Goal: Task Accomplishment & Management: Complete application form

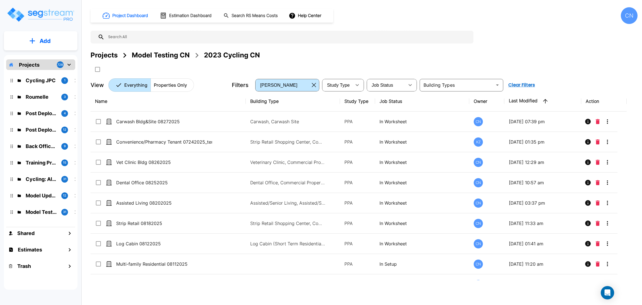
drag, startPoint x: 108, startPoint y: 57, endPoint x: 496, endPoint y: 0, distance: 391.9
click at [108, 57] on div "Projects" at bounding box center [104, 55] width 27 height 10
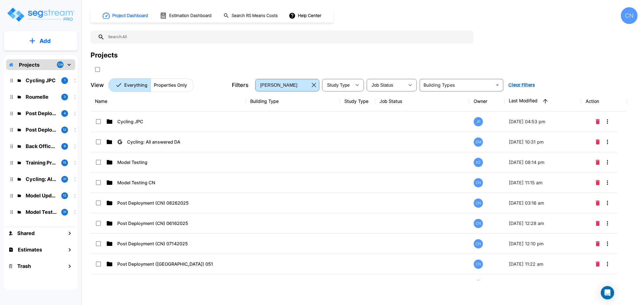
click at [587, 59] on div "Projects" at bounding box center [364, 55] width 547 height 10
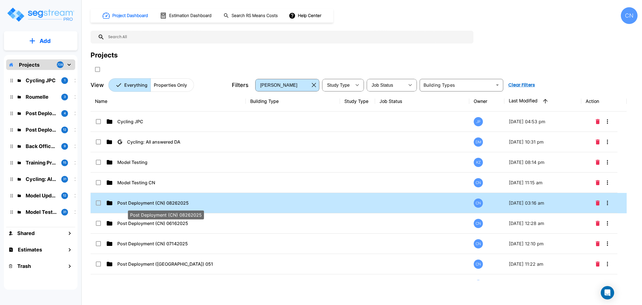
click at [179, 204] on p "Post Deployment (CN) 08262025" at bounding box center [165, 202] width 96 height 7
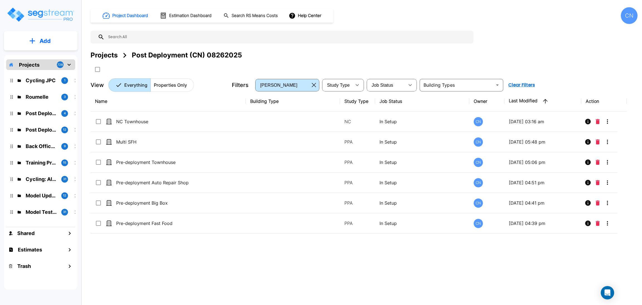
click at [336, 287] on div "Project Dashboard Estimation Dashboard Search RS Means Costs Help Center CN Pro…" at bounding box center [364, 152] width 556 height 305
click at [345, 59] on div "Projects Post Deployment (CN) 08262025" at bounding box center [364, 55] width 547 height 10
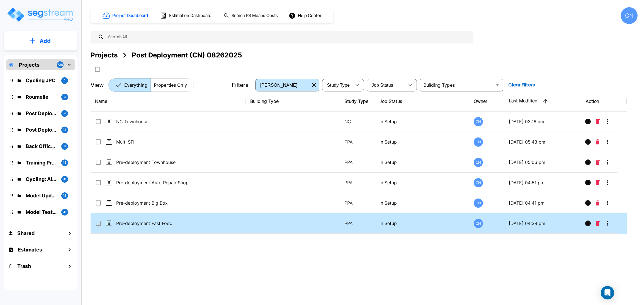
click at [165, 250] on div "Name Building Type Study Type Job Status Owner Last Modified Action NC Townhous…" at bounding box center [359, 185] width 536 height 189
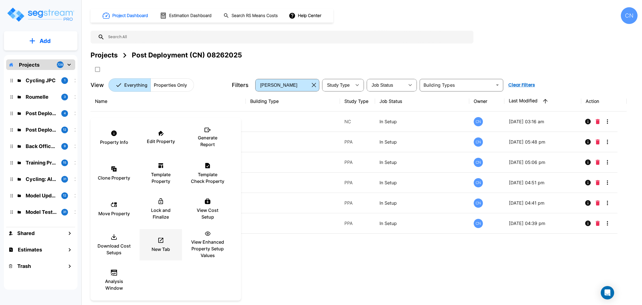
click at [150, 237] on div "New Tab" at bounding box center [160, 245] width 33 height 28
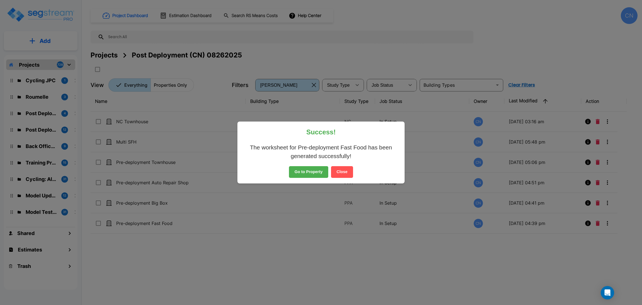
click at [340, 170] on button "Close" at bounding box center [342, 172] width 22 height 12
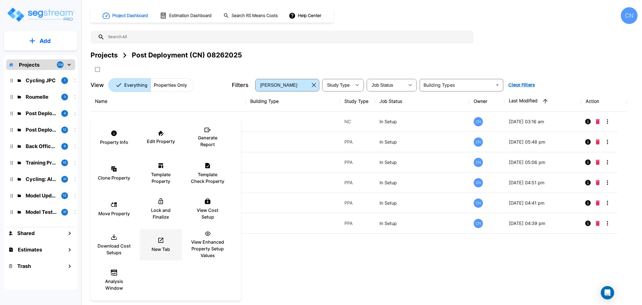
click at [159, 241] on icon at bounding box center [160, 240] width 7 height 7
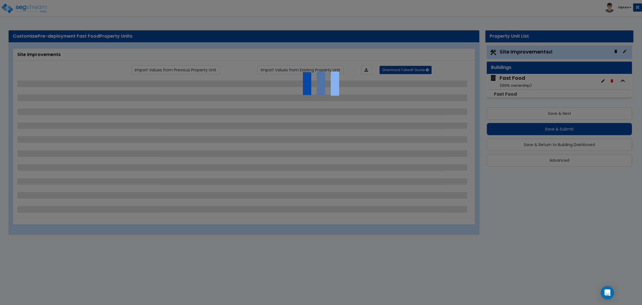
select select "2"
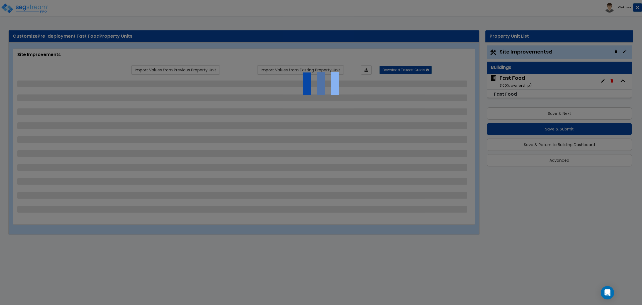
select select "1"
select select "2"
select select "3"
select select "1"
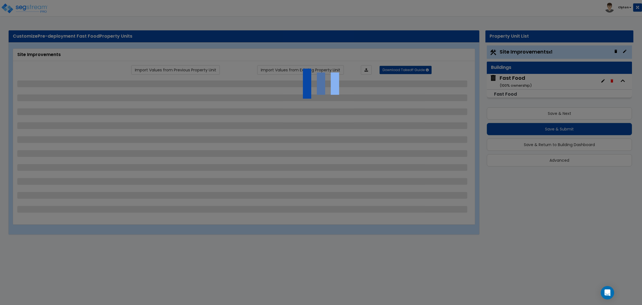
select select "1"
select select "2"
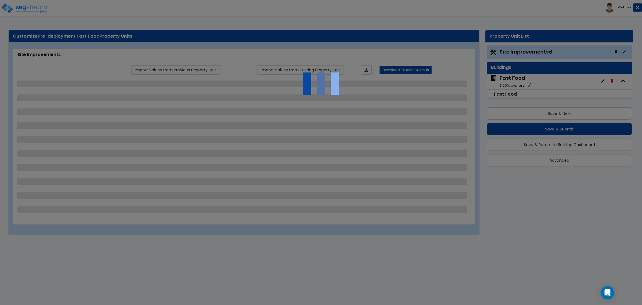
select select "1"
select select "2"
select select "1"
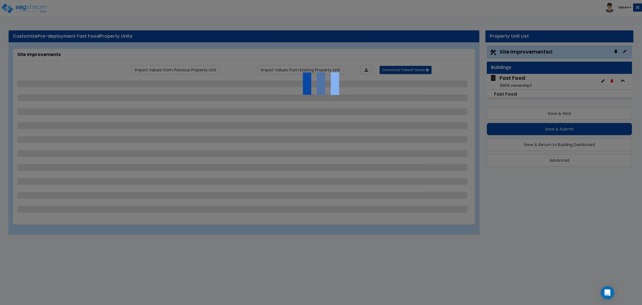
select select "2"
select select "4"
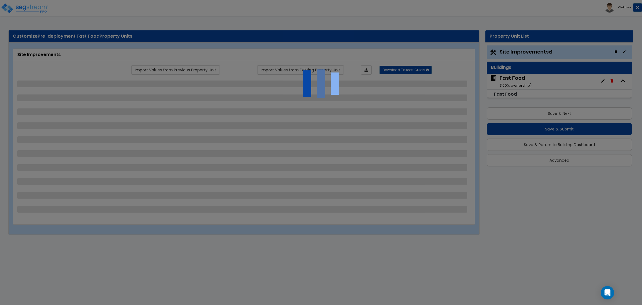
select select "3"
select select "1"
select select "7"
select select "2"
select select "3"
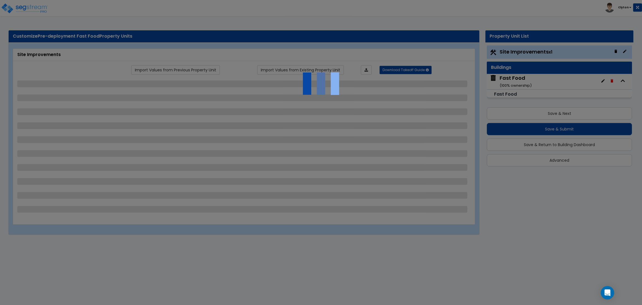
select select "3"
select select "2"
select select "1"
select select "2"
select select "3"
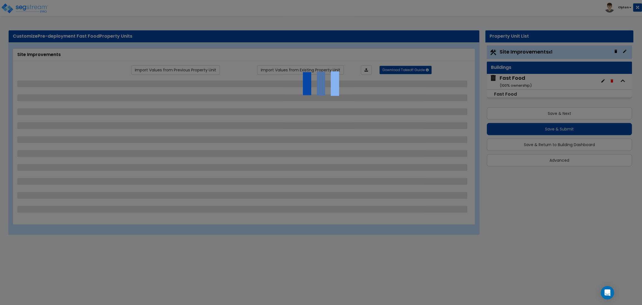
select select "2"
select select "1"
select select "2"
select select "1"
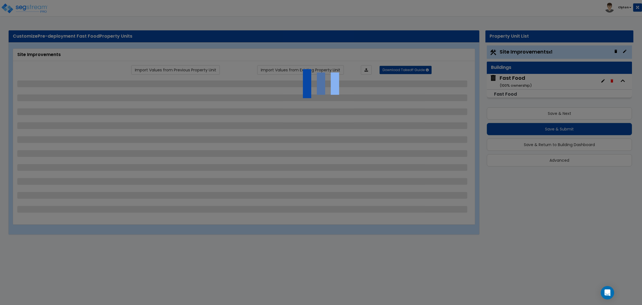
select select "1"
select select "7"
select select "1"
select select "2"
select select "4"
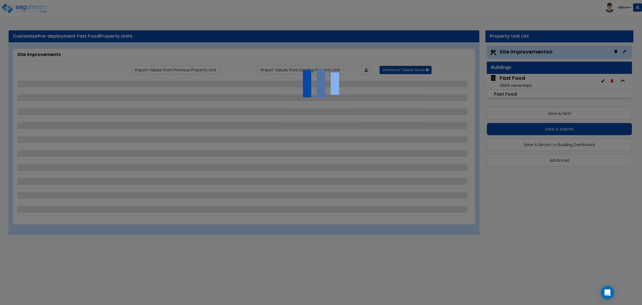
select select "1"
select select "13"
select select "2"
select select "1"
select select "4"
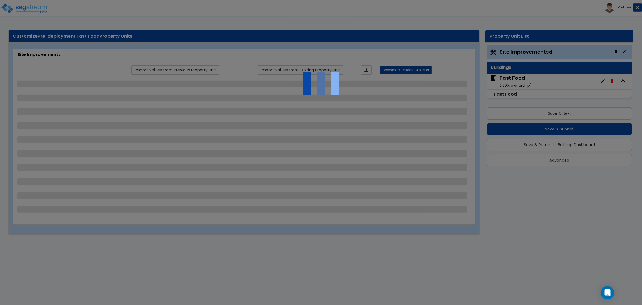
select select "1"
select select "2"
select select "3"
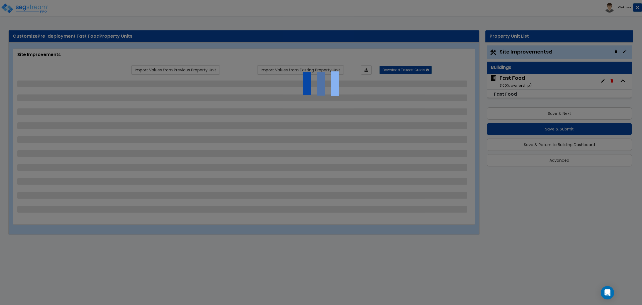
select select "2"
select select "1"
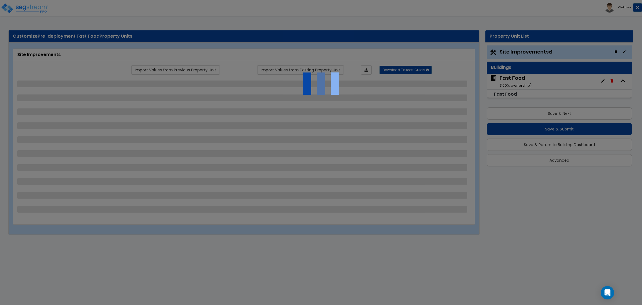
select select "1"
select select "3"
select select "11"
select select "8"
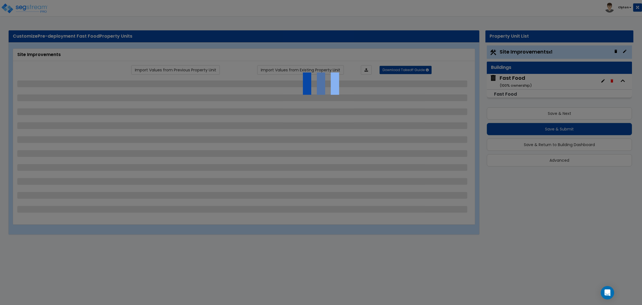
select select "5"
select select "3"
select select "1"
select select "5"
select select "7"
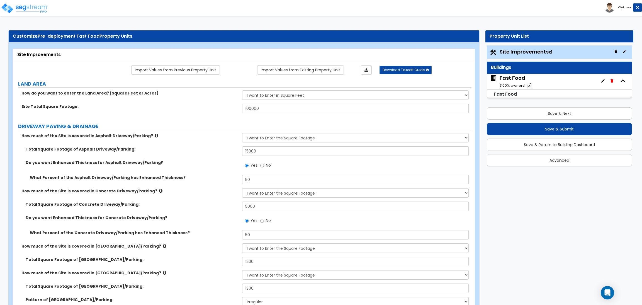
click at [203, 146] on div "How much of the Site is covered in Asphalt Driveway/Parking? None I want to Ent…" at bounding box center [242, 139] width 458 height 13
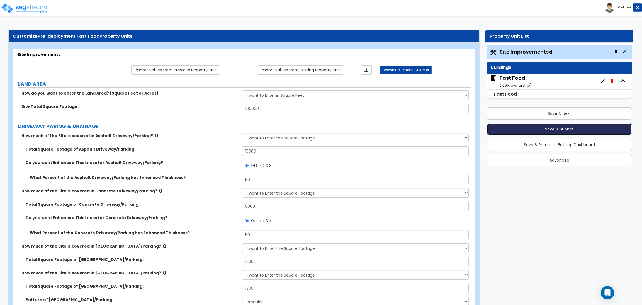
click at [567, 129] on button "Save & Submit" at bounding box center [559, 129] width 145 height 12
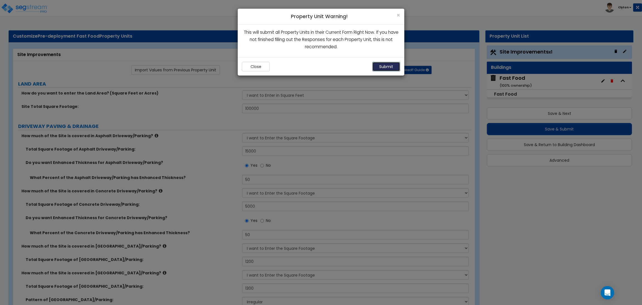
click at [383, 67] on button "Submit" at bounding box center [386, 66] width 28 height 9
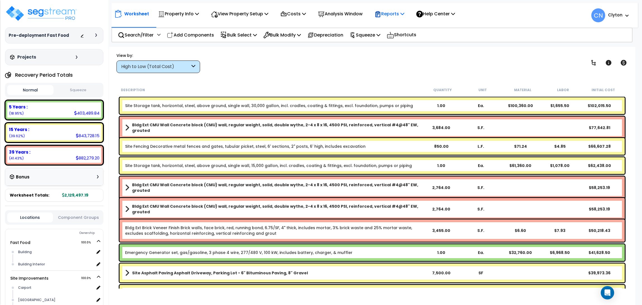
click at [388, 12] on p "Reports" at bounding box center [389, 14] width 30 height 8
click at [389, 30] on link "Get Report" at bounding box center [399, 26] width 55 height 11
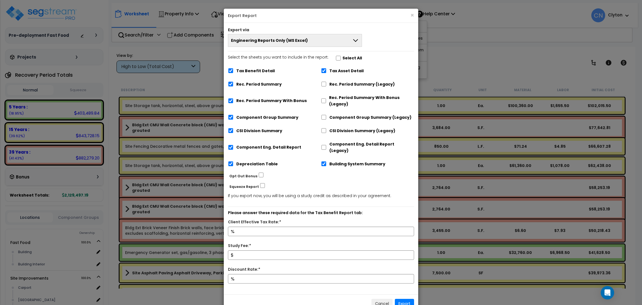
drag, startPoint x: 328, startPoint y: 62, endPoint x: 320, endPoint y: 61, distance: 8.1
click at [328, 62] on label "Select the sheets you want to include in the report: Select All" at bounding box center [295, 58] width 134 height 9
click at [335, 60] on input "Select the sheets you want to include in the report: Select All" at bounding box center [338, 58] width 6 height 5
click at [288, 42] on span "Engineering Reports Only (MS Excel)" at bounding box center [269, 41] width 77 height 6
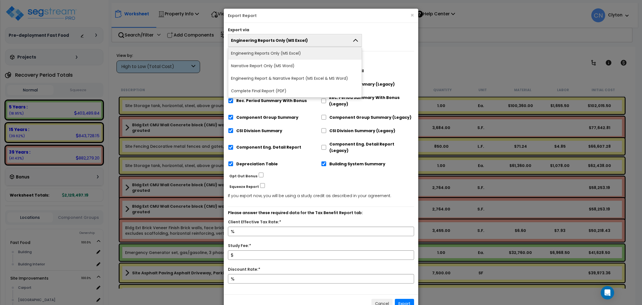
click at [362, 36] on button "Engineering Reports Only (MS Excel)" at bounding box center [295, 40] width 134 height 13
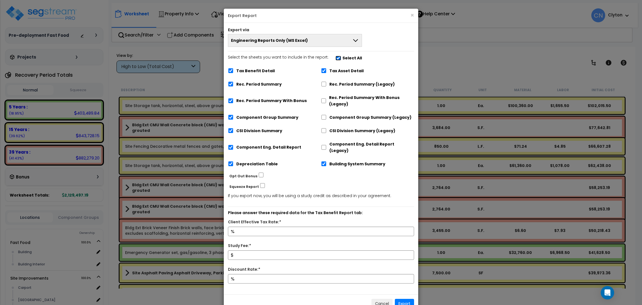
click at [335, 57] on input "Select the sheets you want to include in the report: Select All" at bounding box center [338, 58] width 6 height 5
checkbox input "false"
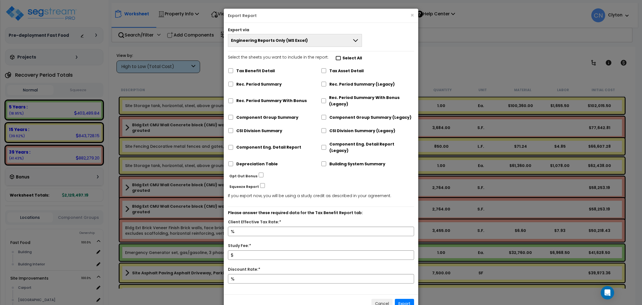
checkbox input "false"
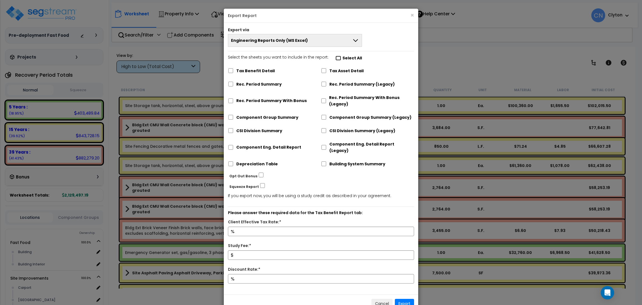
checkbox input "false"
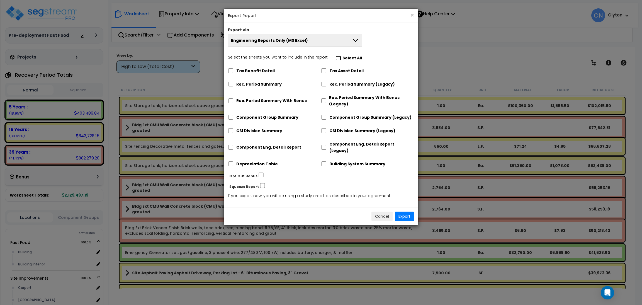
click at [335, 57] on input "Select the sheets you want to include in the report: Select All" at bounding box center [338, 58] width 6 height 5
checkbox input "true"
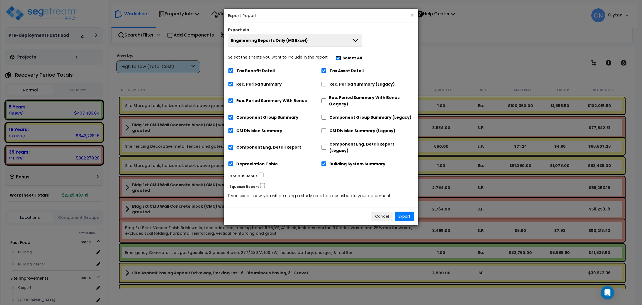
checkbox input "true"
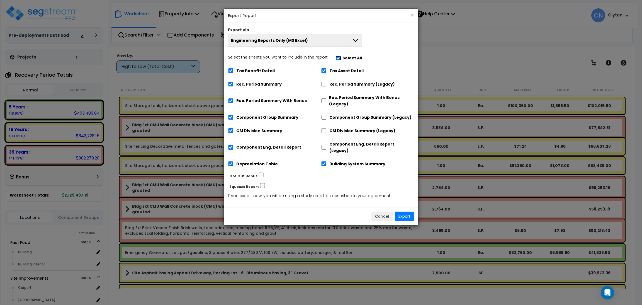
checkbox input "true"
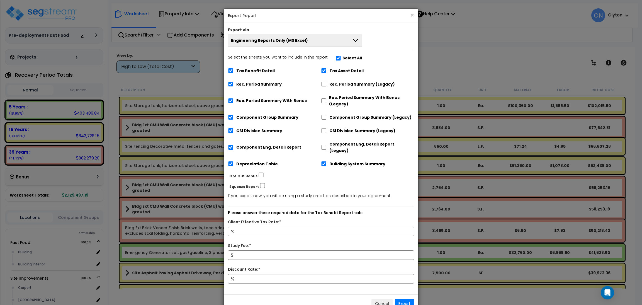
click at [318, 41] on button "Engineering Reports Only (MS Excel)" at bounding box center [295, 40] width 134 height 13
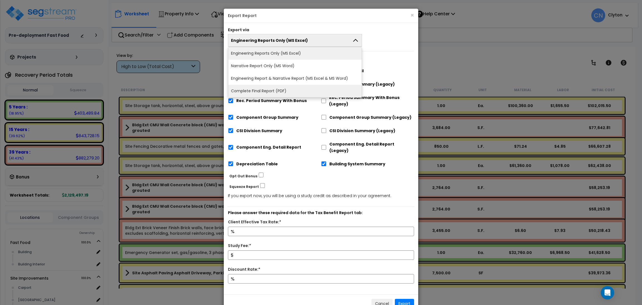
click at [255, 90] on li "Complete Final Report (PDF)" at bounding box center [294, 91] width 133 height 13
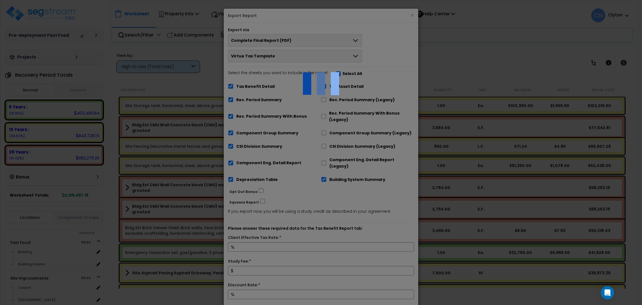
click at [310, 197] on div at bounding box center [321, 152] width 642 height 305
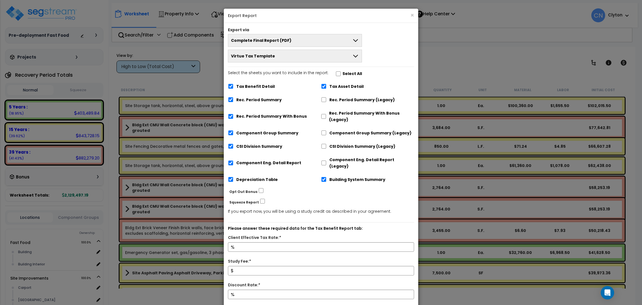
scroll to position [42, 0]
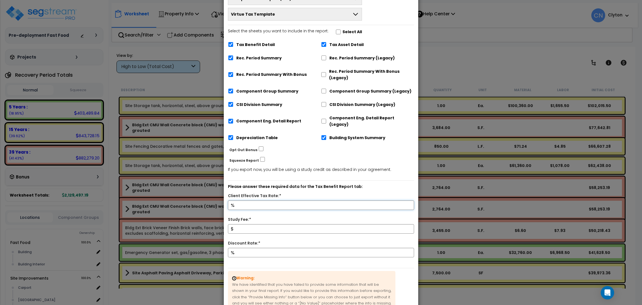
click at [283, 200] on input "Client Effective Tax Rate:*" at bounding box center [321, 204] width 186 height 9
type input "2"
type input "2,500,000"
type input "5"
click at [375, 183] on p "Please answer these required data for the Tax Benefit Report tab:" at bounding box center [321, 186] width 186 height 7
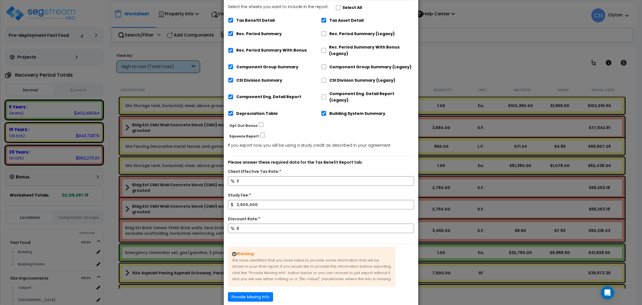
scroll to position [88, 0]
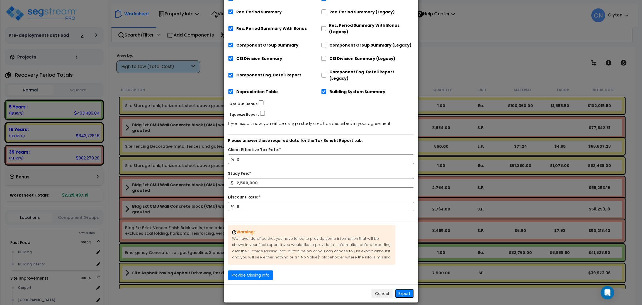
click at [407, 291] on button "Export" at bounding box center [404, 293] width 19 height 9
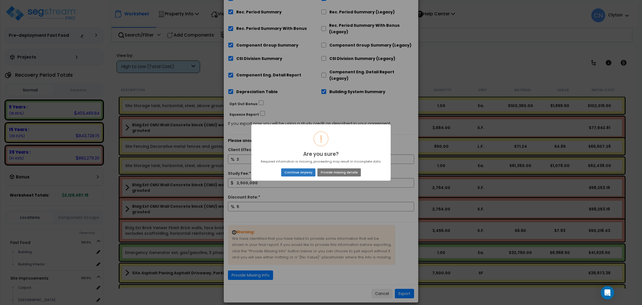
click at [293, 174] on button "Continue anyway" at bounding box center [298, 172] width 34 height 8
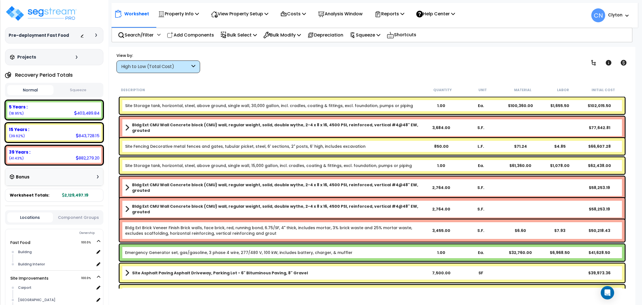
click at [76, 57] on icon at bounding box center [77, 56] width 2 height 3
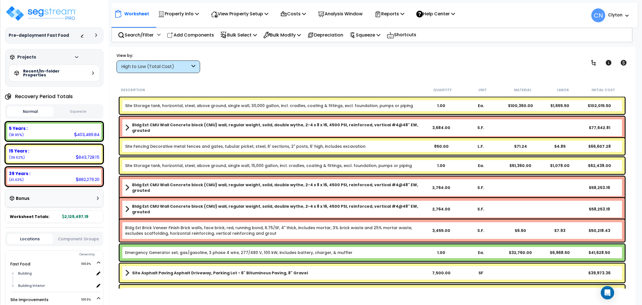
click at [91, 76] on div "Recent/In-folder Properties" at bounding box center [54, 73] width 91 height 17
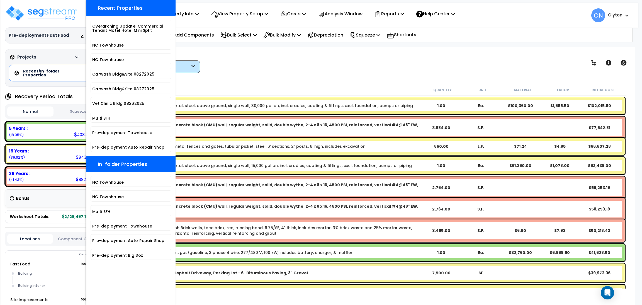
click at [276, 77] on div "Worksheet Property Info Property Setup Add Property Unit Template property Clon…" at bounding box center [372, 199] width 526 height 305
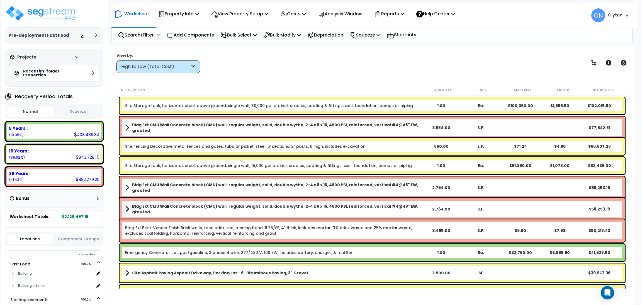
click at [73, 59] on div "Projects" at bounding box center [45, 57] width 72 height 6
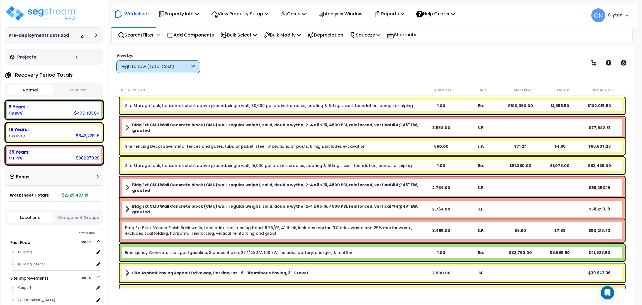
click at [73, 59] on div "Projects" at bounding box center [45, 57] width 72 height 6
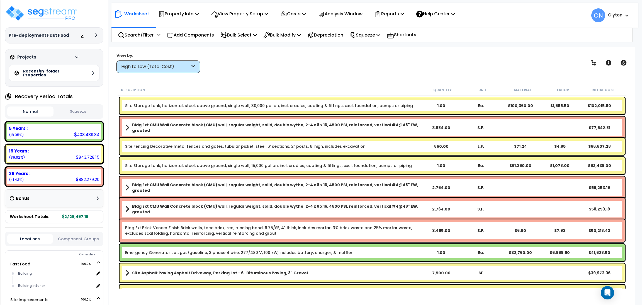
click at [96, 35] on icon at bounding box center [96, 34] width 2 height 3
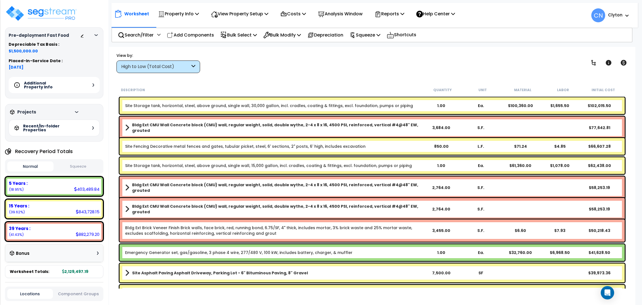
click at [92, 83] on icon at bounding box center [93, 84] width 2 height 3
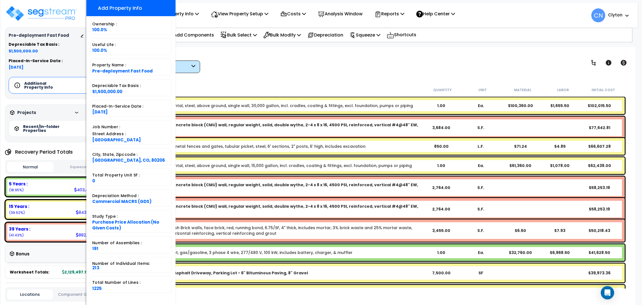
scroll to position [14, 0]
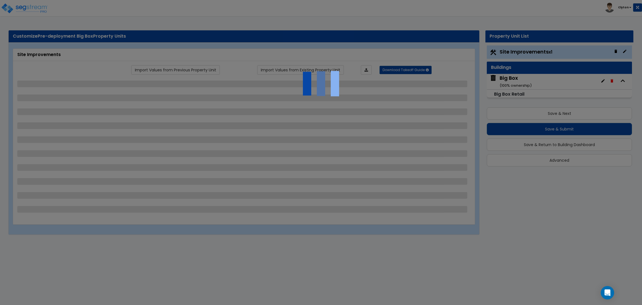
select select "2"
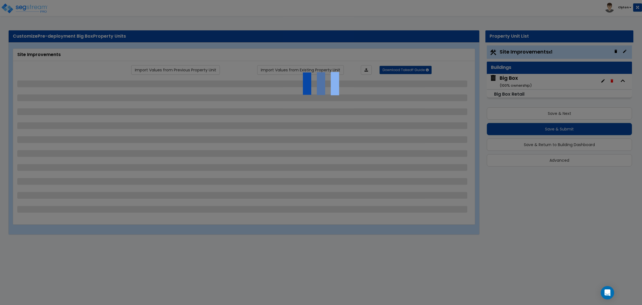
select select "1"
select select "2"
select select "3"
select select "1"
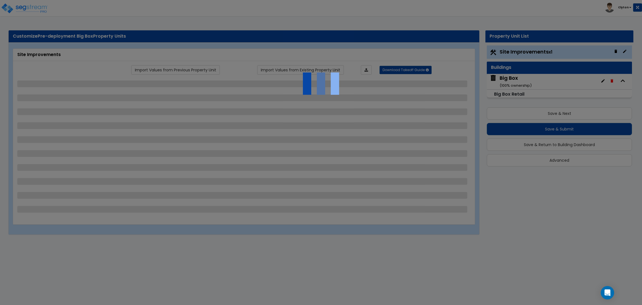
select select "1"
select select "2"
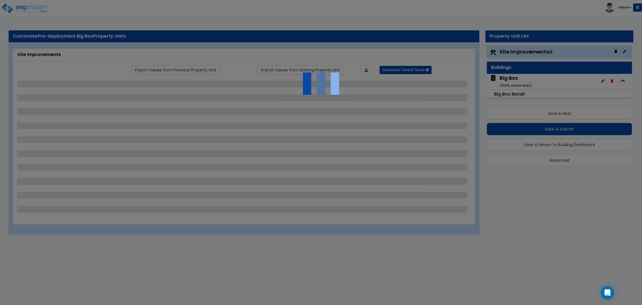
select select "1"
select select "2"
select select "1"
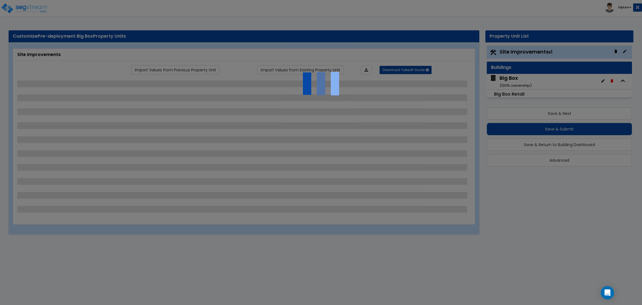
select select "2"
select select "4"
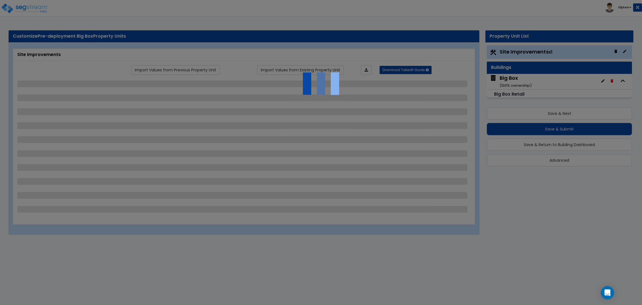
select select "3"
select select "1"
select select "7"
select select "2"
select select "3"
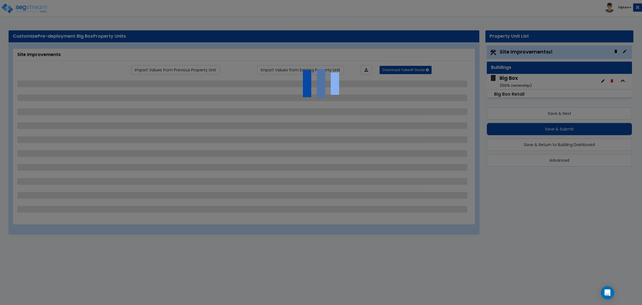
select select "3"
select select "2"
select select "1"
select select "2"
select select "3"
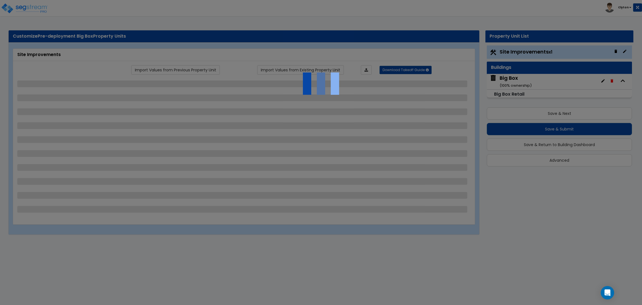
select select "2"
select select "1"
select select "2"
select select "1"
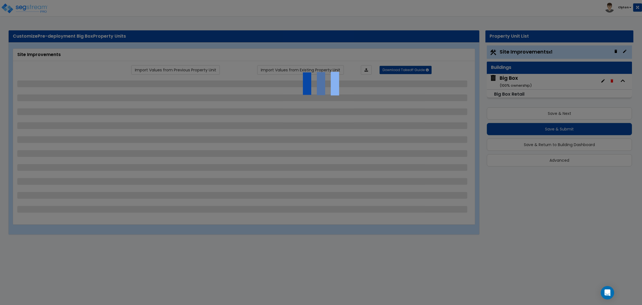
select select "1"
select select "7"
select select "1"
select select "2"
select select "4"
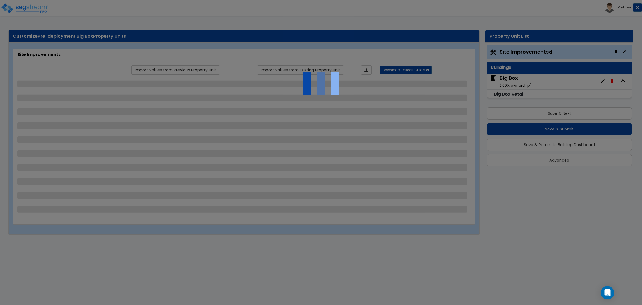
select select "1"
select select "13"
select select "2"
select select "1"
select select "4"
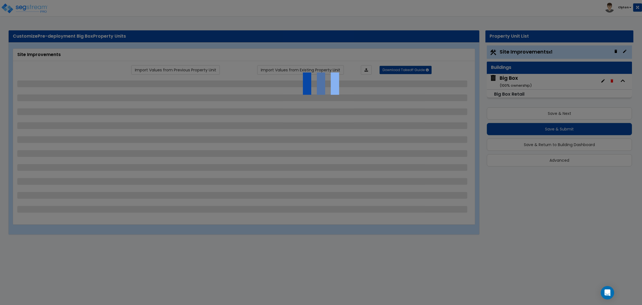
select select "1"
select select "2"
select select "3"
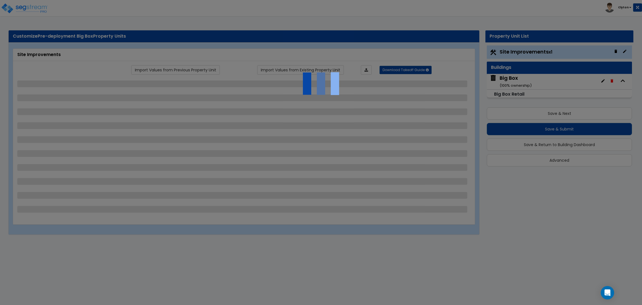
select select "2"
select select "1"
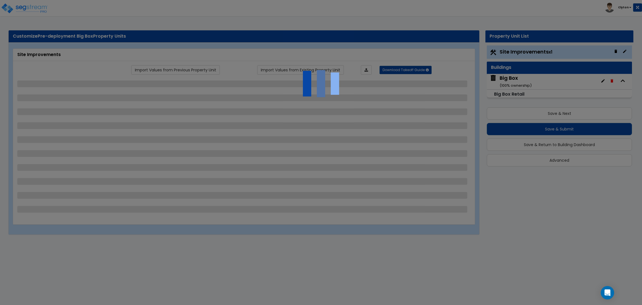
select select "1"
select select "3"
select select "11"
select select "8"
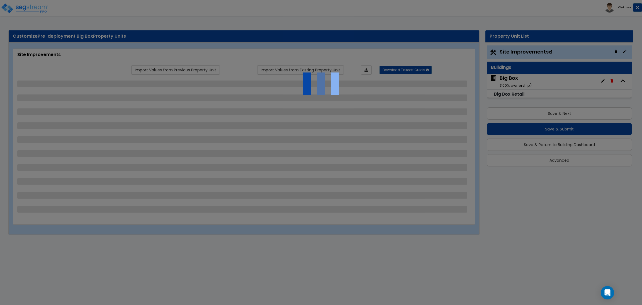
select select "5"
select select "3"
select select "1"
select select "5"
select select "7"
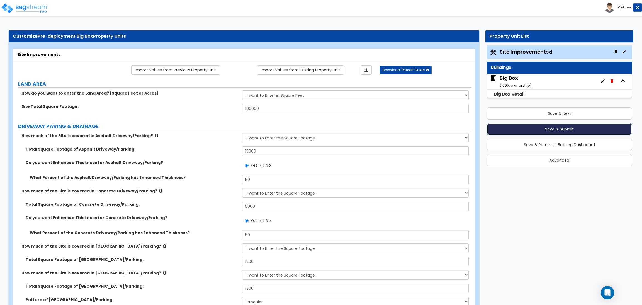
click at [543, 131] on button "Save & Submit" at bounding box center [559, 129] width 145 height 12
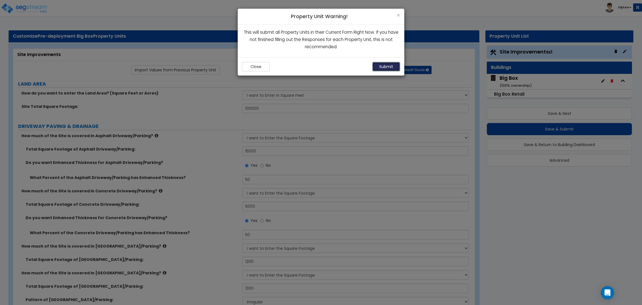
click at [387, 68] on button "Submit" at bounding box center [386, 66] width 28 height 9
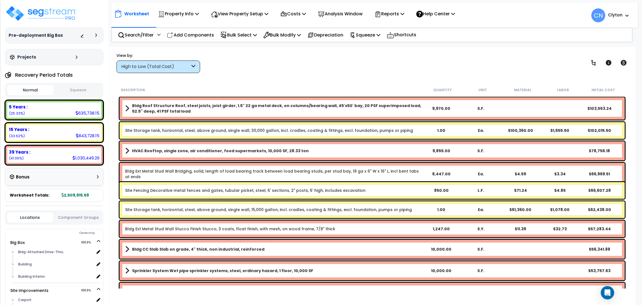
click at [95, 34] on div at bounding box center [90, 36] width 20 height 6
click at [97, 35] on icon at bounding box center [96, 34] width 2 height 3
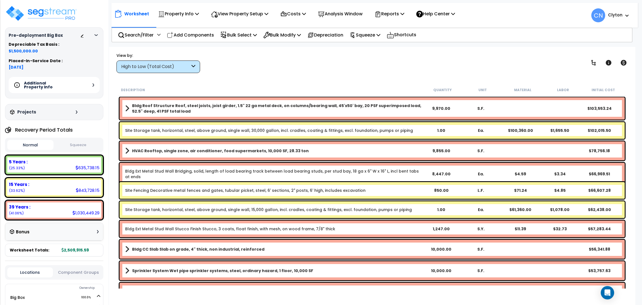
click at [94, 85] on icon at bounding box center [93, 84] width 2 height 3
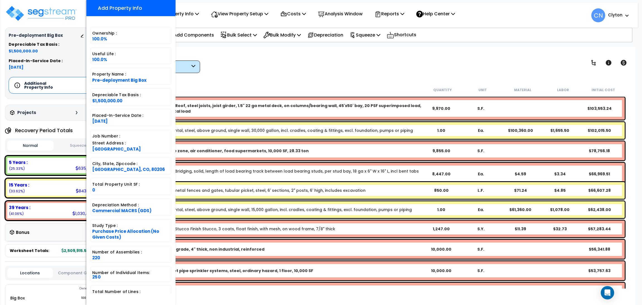
scroll to position [14, 0]
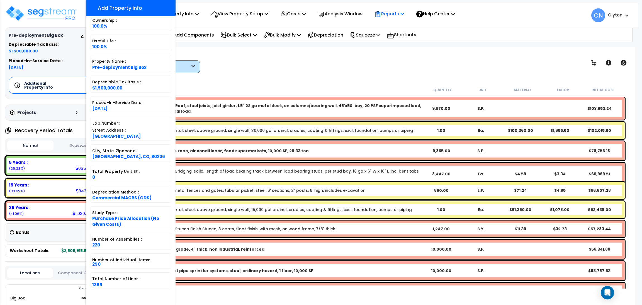
click at [392, 17] on p "Reports" at bounding box center [389, 14] width 30 height 8
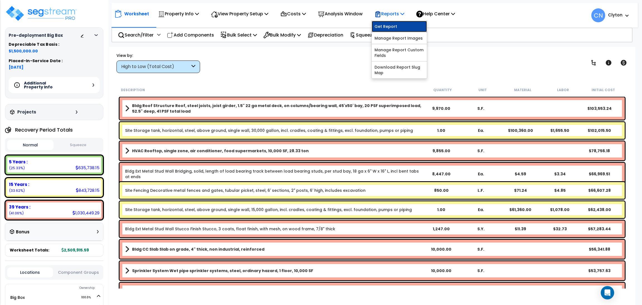
click at [392, 29] on link "Get Report" at bounding box center [399, 26] width 55 height 11
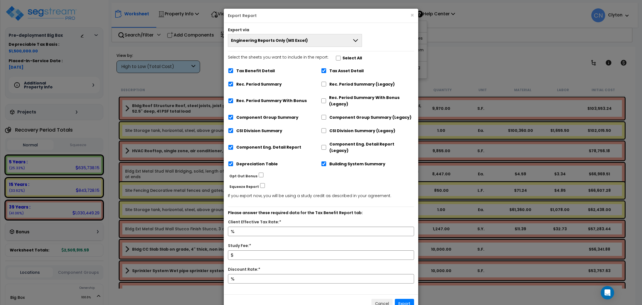
click at [310, 45] on button "Engineering Reports Only (MS Excel)" at bounding box center [295, 40] width 134 height 13
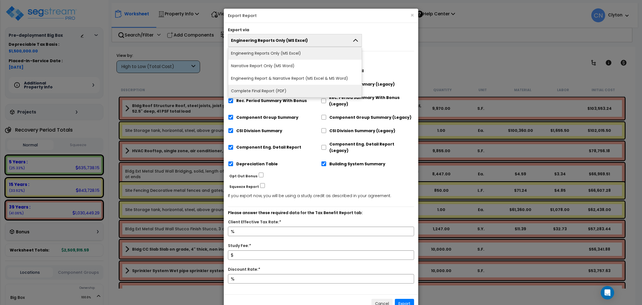
click at [270, 91] on li "Complete Final Report (PDF)" at bounding box center [294, 91] width 133 height 13
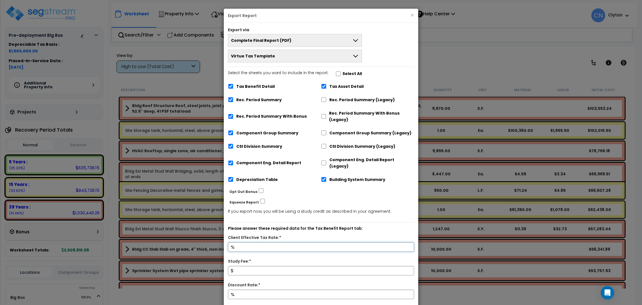
click at [264, 242] on input "Client Effective Tax Rate:*" at bounding box center [321, 246] width 186 height 9
type input "2"
click at [259, 267] on input "Study Fee:*" at bounding box center [321, 270] width 186 height 9
type input "2,700,000"
click at [245, 289] on input "Discount Rate:*" at bounding box center [321, 293] width 186 height 9
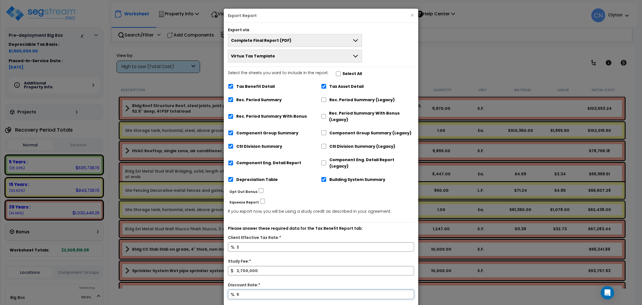
type input "5"
click at [374, 225] on p "Please answer these required data for the Tax Benefit Report tab:" at bounding box center [321, 228] width 186 height 7
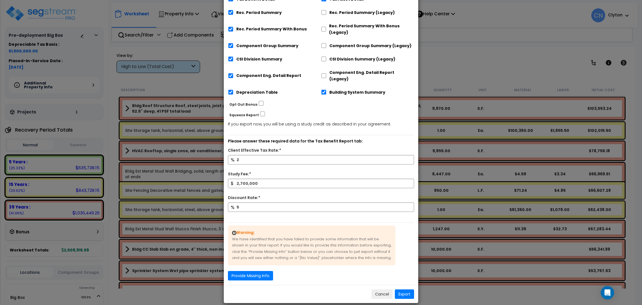
scroll to position [88, 0]
click at [400, 289] on button "Export" at bounding box center [404, 293] width 19 height 9
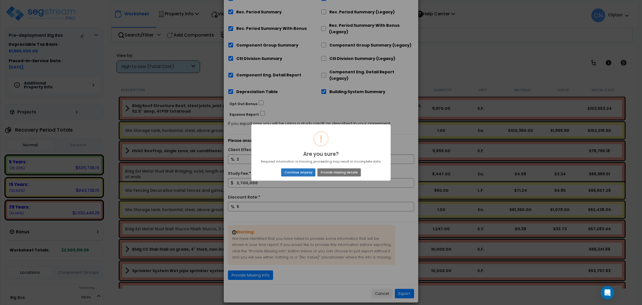
click at [299, 171] on button "Continue anyway" at bounding box center [298, 172] width 34 height 8
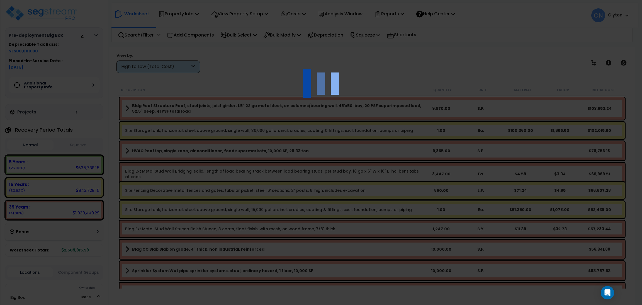
scroll to position [1, 0]
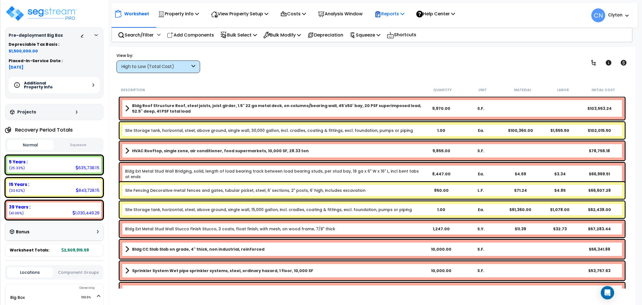
click at [394, 14] on p "Reports" at bounding box center [389, 14] width 30 height 8
click at [397, 27] on link "Get Report" at bounding box center [399, 26] width 55 height 11
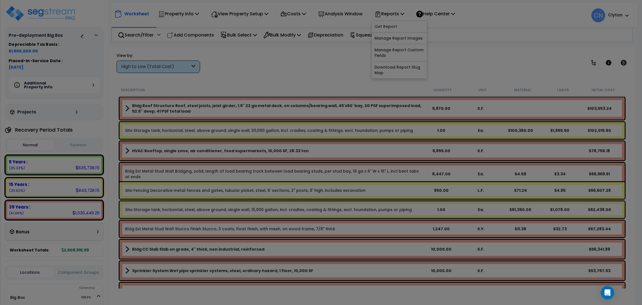
scroll to position [0, 0]
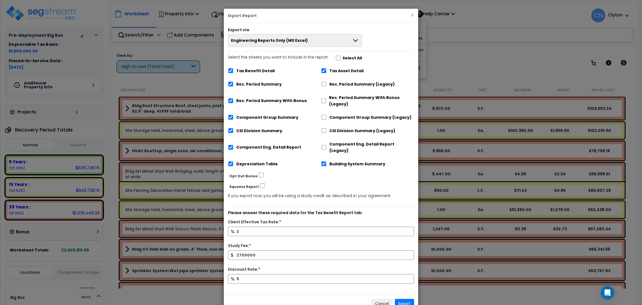
click at [282, 43] on button "Engineering Reports Only (MS Excel)" at bounding box center [295, 40] width 134 height 13
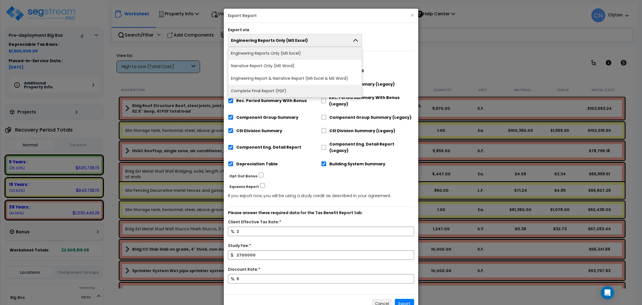
click at [289, 92] on li "Complete Final Report (PDF)" at bounding box center [294, 91] width 133 height 13
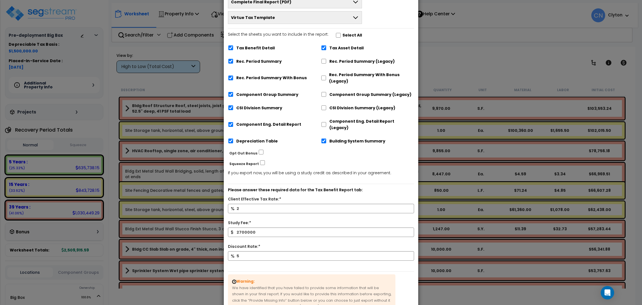
scroll to position [84, 0]
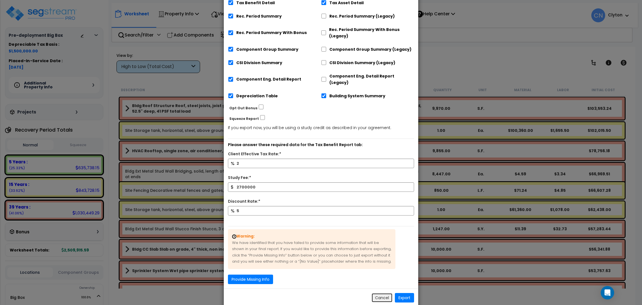
click at [382, 293] on button "Cancel" at bounding box center [381, 297] width 21 height 9
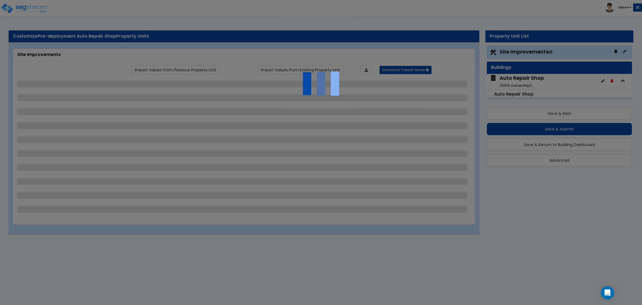
select select "2"
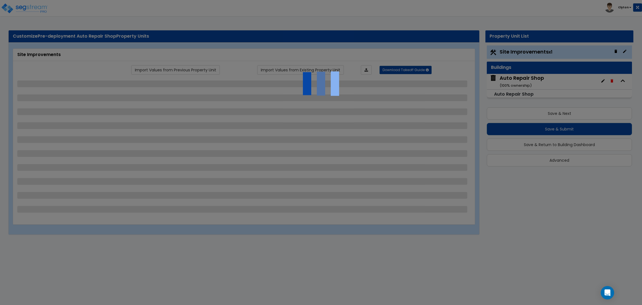
select select "1"
select select "2"
select select "3"
select select "1"
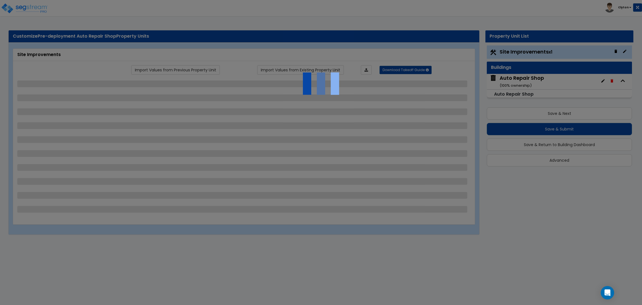
select select "1"
select select "2"
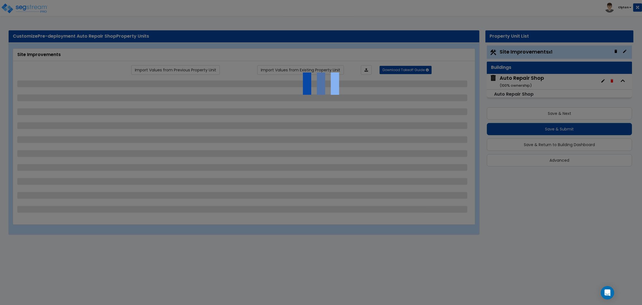
select select "1"
select select "2"
select select "1"
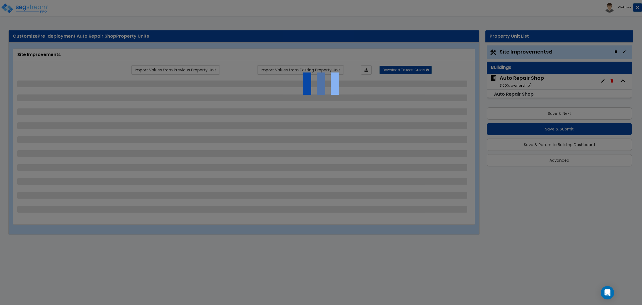
select select "2"
select select "4"
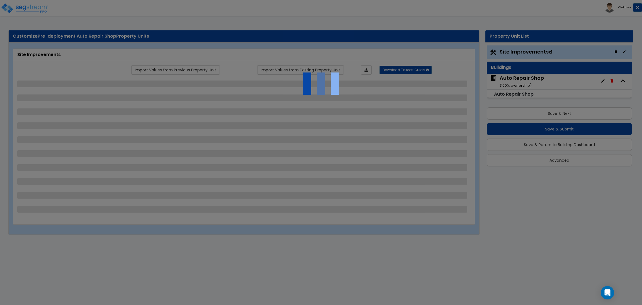
select select "3"
select select "1"
select select "7"
select select "2"
select select "3"
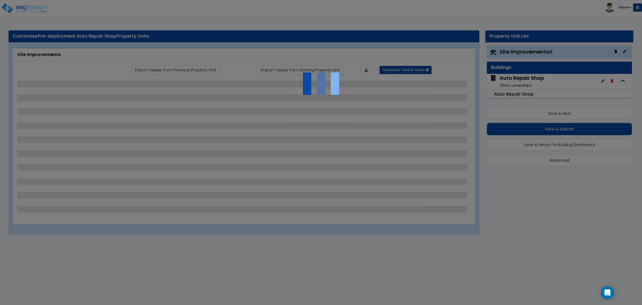
select select "3"
select select "2"
select select "1"
select select "2"
select select "3"
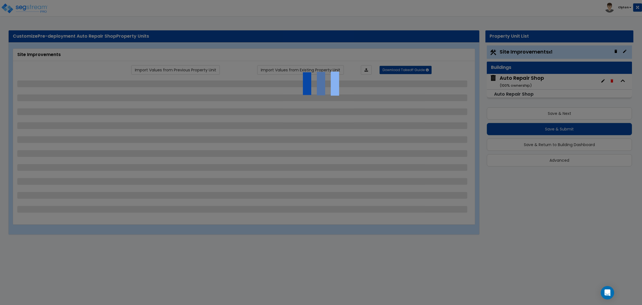
select select "2"
select select "1"
select select "2"
select select "1"
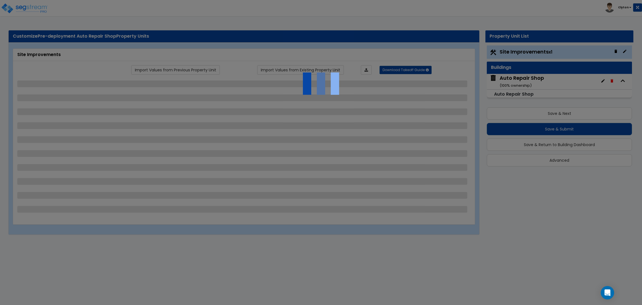
select select "1"
select select "7"
select select "1"
select select "2"
select select "4"
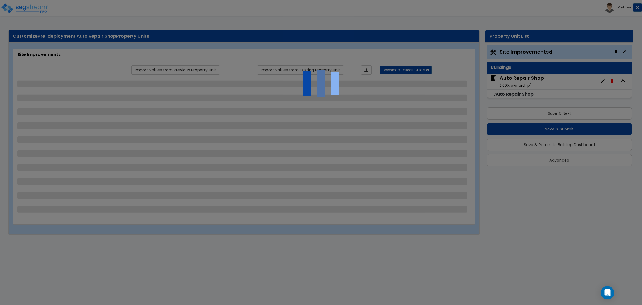
select select "1"
select select "13"
select select "2"
select select "1"
select select "4"
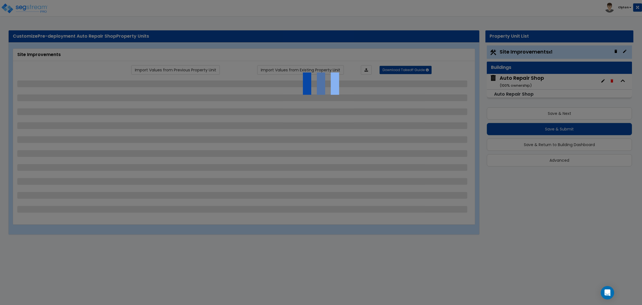
select select "1"
select select "2"
select select "3"
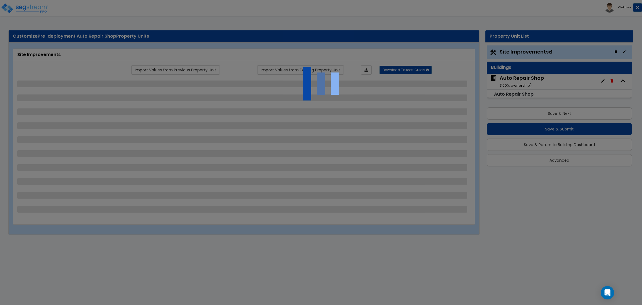
select select "2"
select select "1"
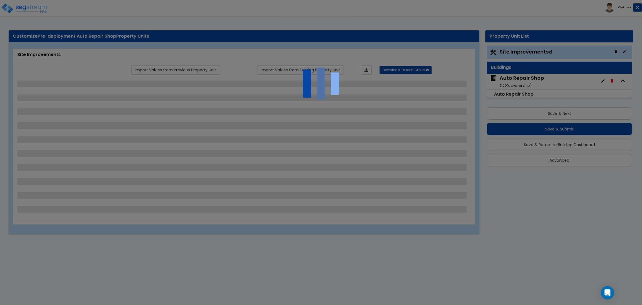
select select "1"
select select "3"
select select "11"
select select "8"
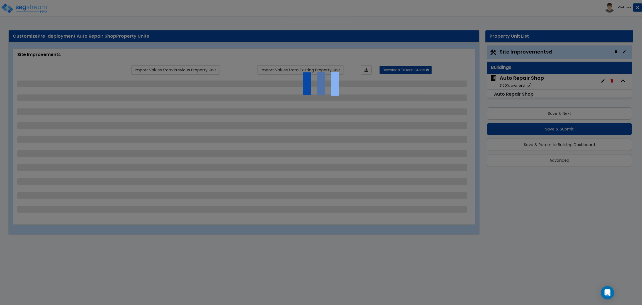
select select "5"
select select "3"
select select "1"
select select "5"
select select "7"
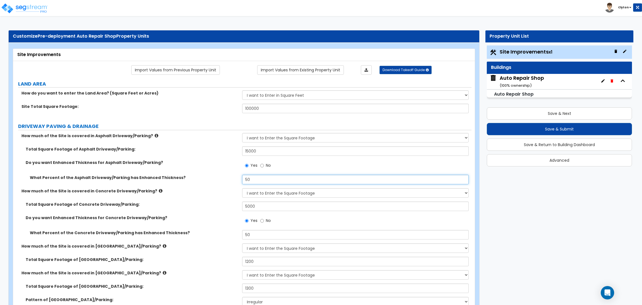
click at [245, 182] on input "50" at bounding box center [355, 179] width 226 height 9
click at [205, 178] on label "What Percent of the Asphalt Driveway/Parking has Enhanced Thickness?" at bounding box center [134, 178] width 208 height 6
drag, startPoint x: 532, startPoint y: 196, endPoint x: 546, endPoint y: 134, distance: 64.0
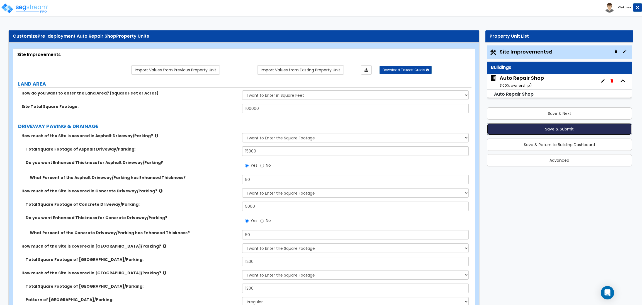
click at [546, 128] on button "Save & Submit" at bounding box center [559, 129] width 145 height 12
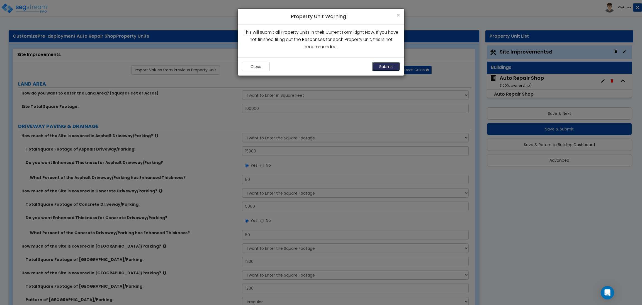
click at [379, 67] on button "Submit" at bounding box center [386, 66] width 28 height 9
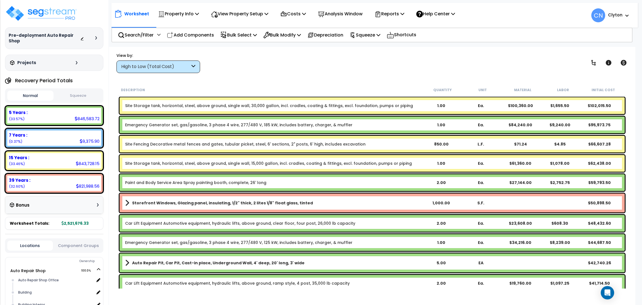
click at [99, 39] on div at bounding box center [97, 37] width 4 height 3
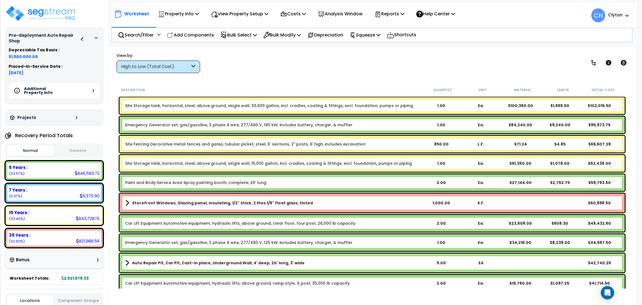
click at [94, 91] on div "Additional Property Info" at bounding box center [54, 90] width 91 height 16
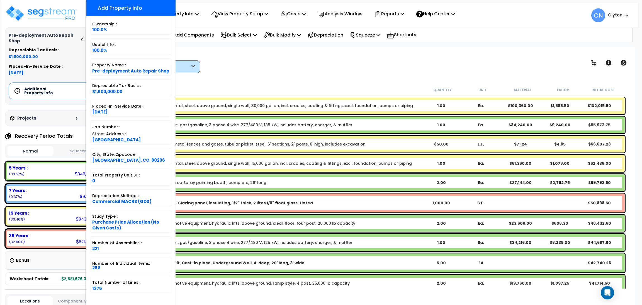
scroll to position [14, 0]
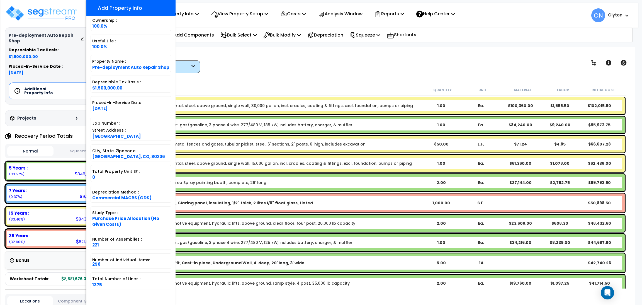
click at [405, 75] on div "Worksheet Property Info Property Setup Add Property Unit Template property Clon…" at bounding box center [372, 199] width 526 height 305
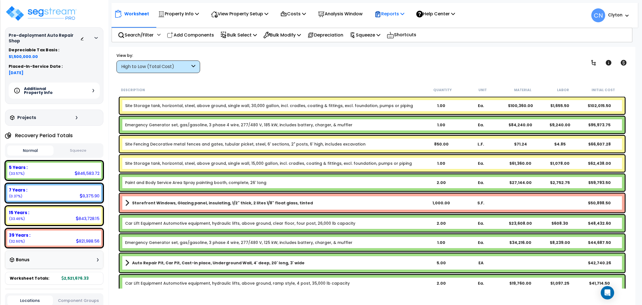
click at [404, 14] on p "Reports" at bounding box center [389, 14] width 30 height 8
click at [397, 27] on link "Get Report" at bounding box center [399, 26] width 55 height 11
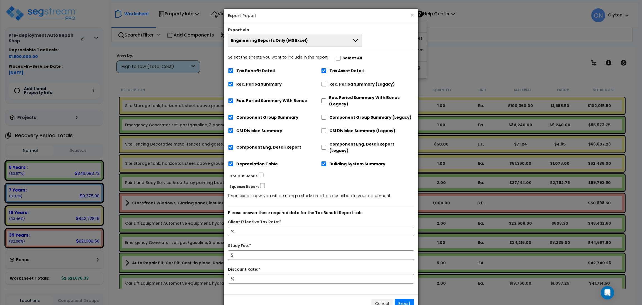
click at [327, 40] on button "Engineering Reports Only (MS Excel)" at bounding box center [295, 40] width 134 height 13
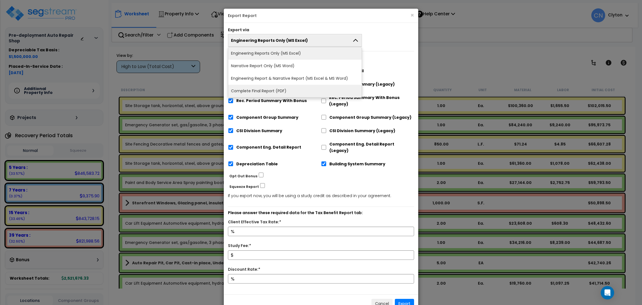
click at [263, 93] on li "Complete Final Report (PDF)" at bounding box center [294, 91] width 133 height 13
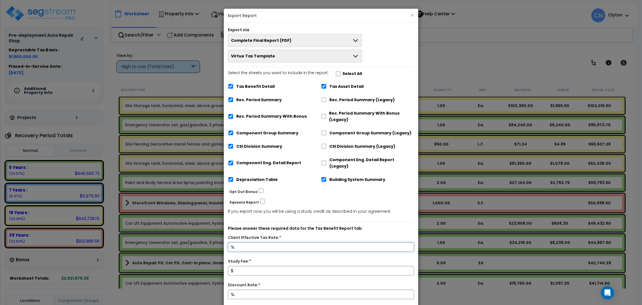
click at [277, 242] on input "Client Effective Tax Rate:*" at bounding box center [321, 246] width 186 height 9
type input "2"
type input "2,800,000"
type input "5"
click at [380, 225] on p "Please answer these required data for the Tax Benefit Report tab:" at bounding box center [321, 228] width 186 height 7
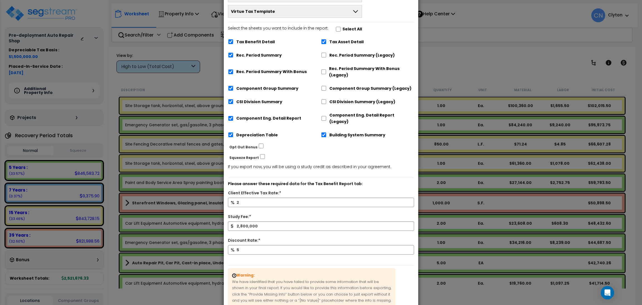
scroll to position [88, 0]
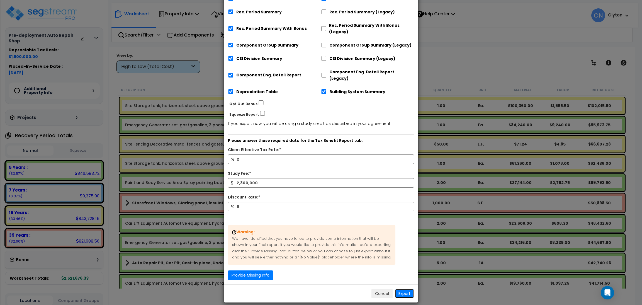
click at [398, 289] on button "Export" at bounding box center [404, 293] width 19 height 9
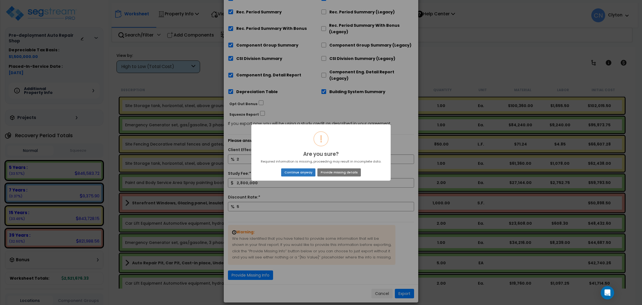
click at [293, 171] on button "Continue anyway" at bounding box center [298, 172] width 34 height 8
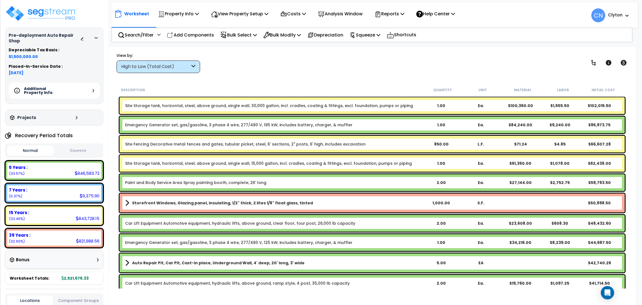
click at [393, 62] on div "View by: High to Low (Total Cost) High to Low (Total Cost)" at bounding box center [372, 62] width 515 height 21
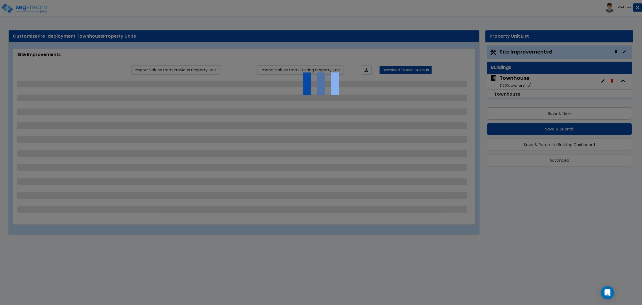
select select "2"
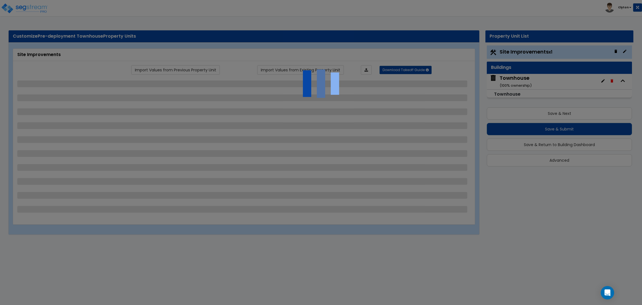
select select "1"
select select "2"
select select "3"
select select "1"
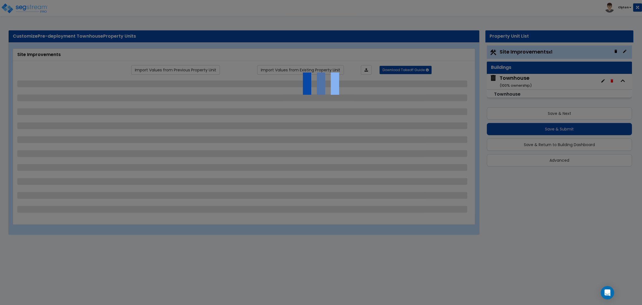
select select "2"
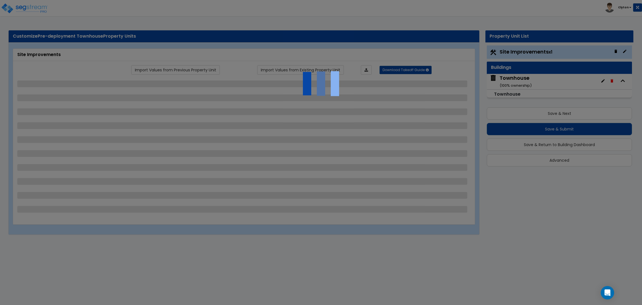
select select "1"
select select "2"
select select "3"
select select "6"
select select "10"
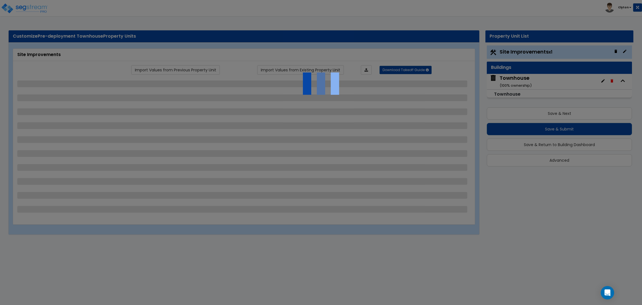
select select "8"
select select "3"
select select "1"
select select "2"
select select "3"
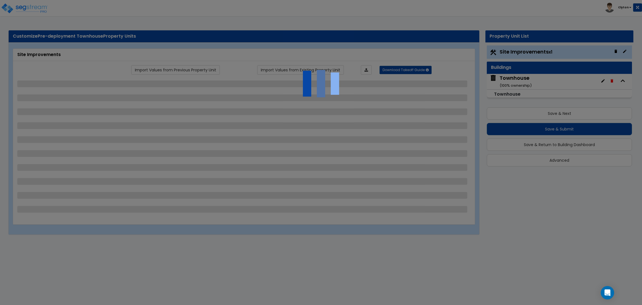
select select "1"
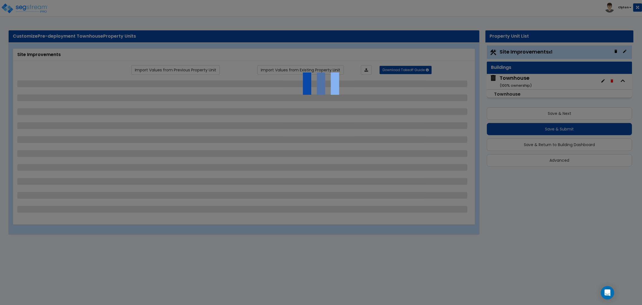
select select "2"
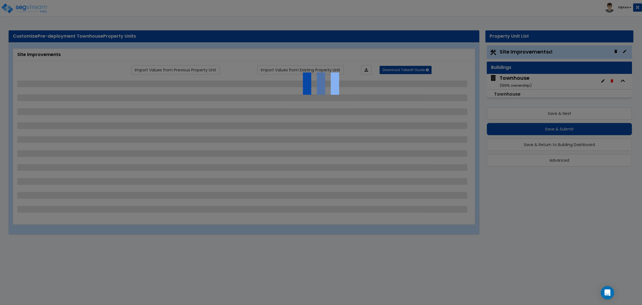
select select "5"
select select "0"
select select "3"
select select "1"
select select "2"
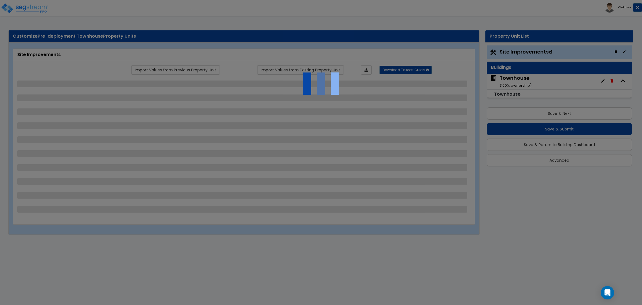
select select "2"
select select "1"
select select "2"
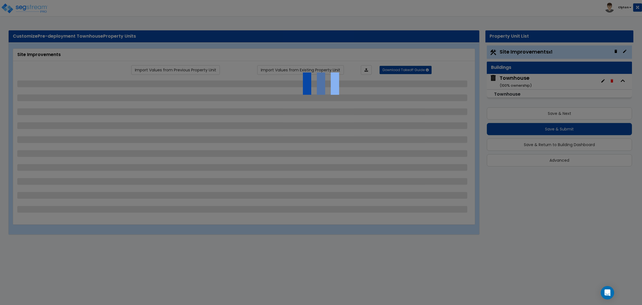
select select "1"
select select "2"
select select "1"
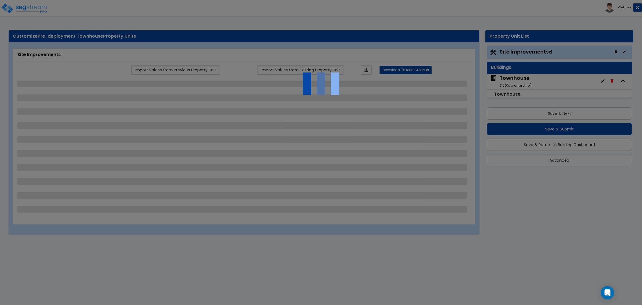
select select "2"
select select "4"
select select "1"
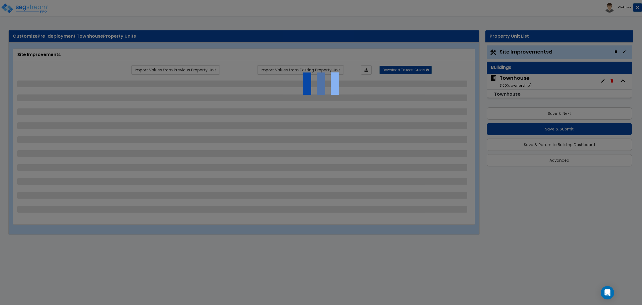
select select "1"
select select "10"
select select "3"
select select "1"
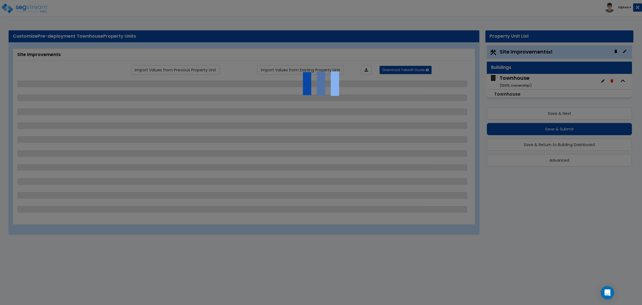
select select "2"
select select "3"
select select "1"
select select "2"
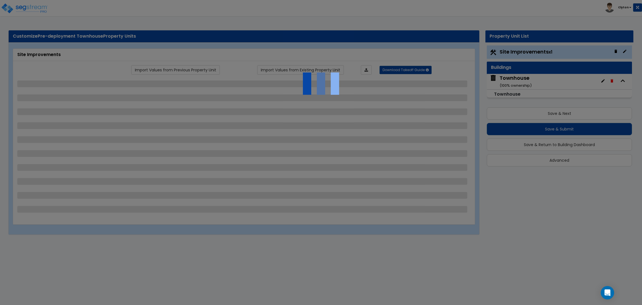
select select "1"
select select "3"
select select "1"
select select "3"
select select "1"
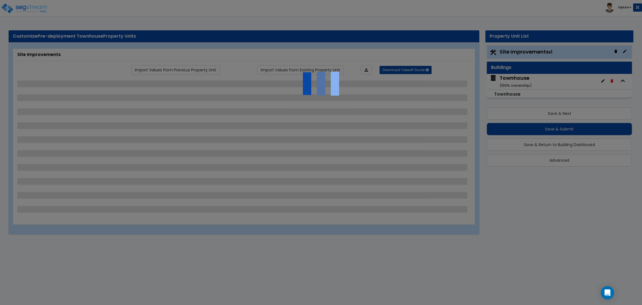
select select "3"
select select "11"
select select "8"
select select "5"
select select "3"
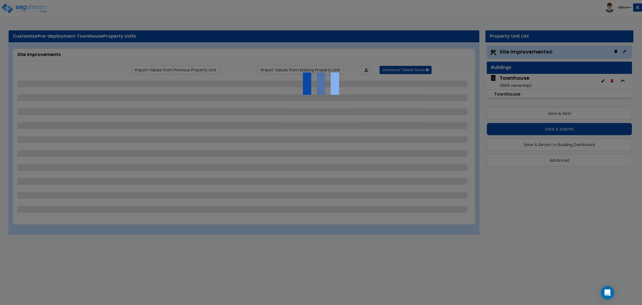
select select "1"
select select "5"
select select "7"
select select "2"
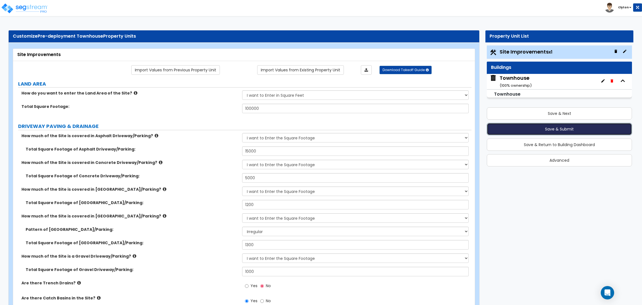
click at [519, 131] on button "Save & Submit" at bounding box center [559, 129] width 145 height 12
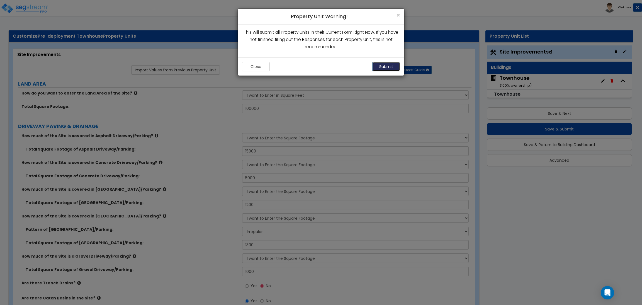
click at [390, 67] on button "Submit" at bounding box center [386, 66] width 28 height 9
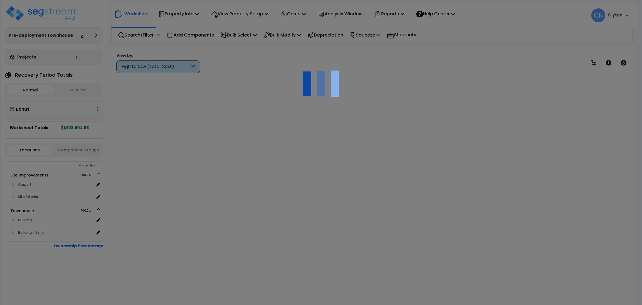
click at [278, 57] on div at bounding box center [321, 152] width 642 height 305
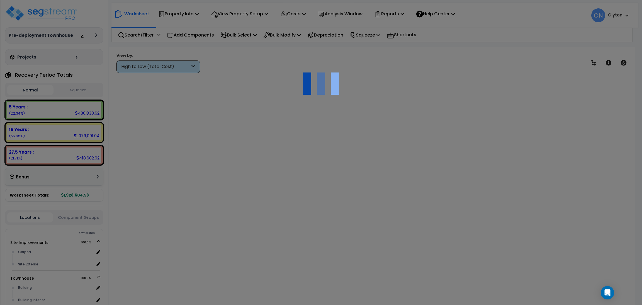
click at [467, 212] on div at bounding box center [321, 152] width 642 height 305
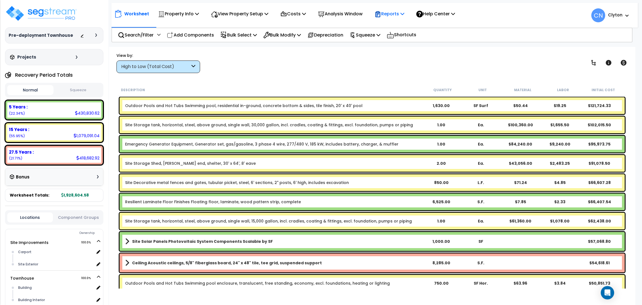
click at [390, 17] on p "Reports" at bounding box center [389, 14] width 30 height 8
click at [98, 35] on div at bounding box center [97, 34] width 4 height 3
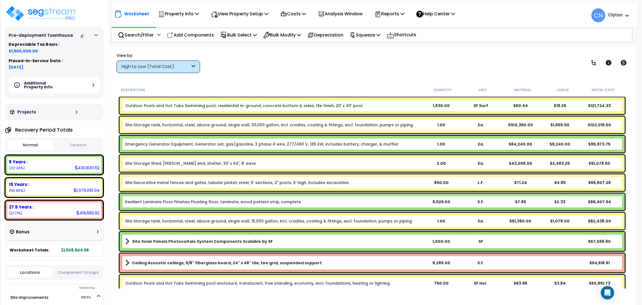
click at [92, 84] on icon at bounding box center [93, 84] width 2 height 3
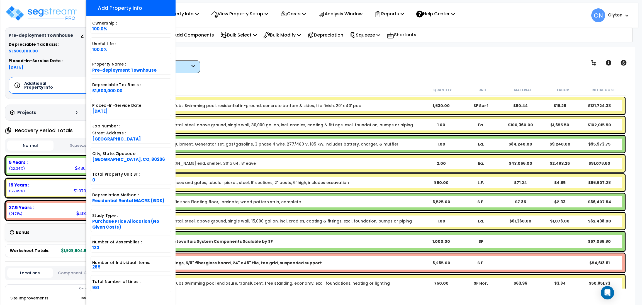
scroll to position [14, 0]
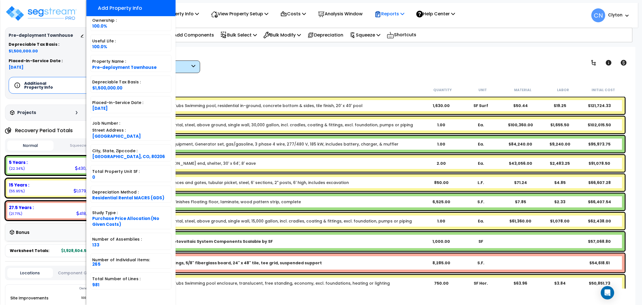
click at [380, 12] on icon at bounding box center [377, 14] width 5 height 6
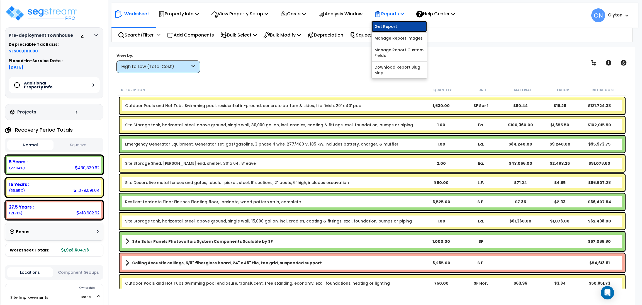
click at [391, 30] on link "Get Report" at bounding box center [399, 26] width 55 height 11
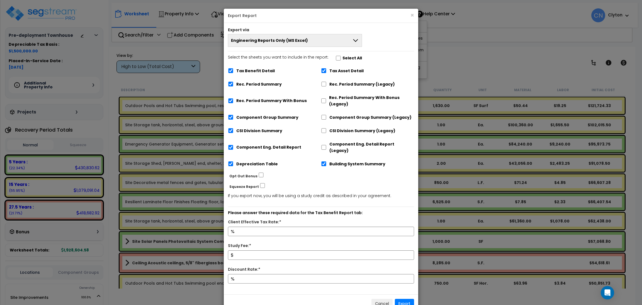
click at [307, 42] on button "Engineering Reports Only (MS Excel)" at bounding box center [295, 40] width 134 height 13
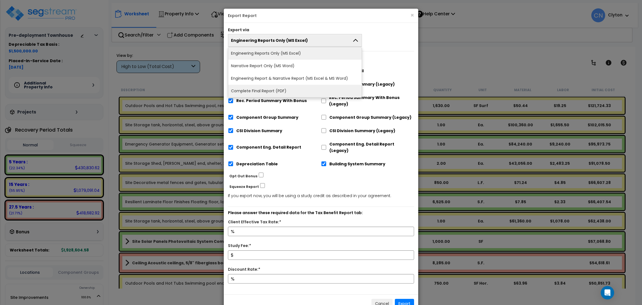
click at [279, 90] on li "Complete Final Report (PDF)" at bounding box center [294, 91] width 133 height 13
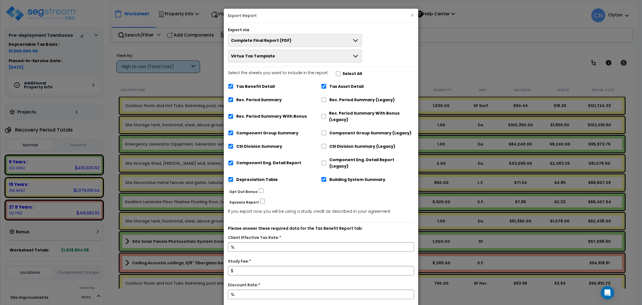
click at [390, 49] on div "Complete Final Report (PDF) Engineering Reports Only (MS Excel) Narrative Repor…" at bounding box center [321, 48] width 194 height 28
click at [254, 242] on input "Client Effective Tax Rate:*" at bounding box center [321, 246] width 186 height 9
type input "2"
type input "2,000,000"
click at [405, 72] on div "Select the sheets you want to include in the report: Select All Tax Benefit Det…" at bounding box center [321, 128] width 194 height 117
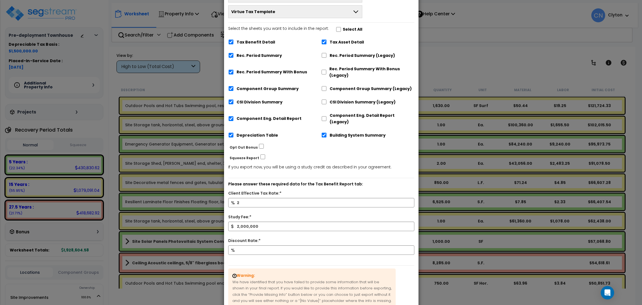
scroll to position [88, 0]
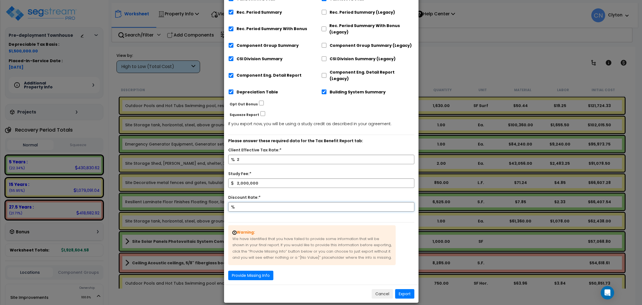
click at [244, 203] on input "Discount Rate:*" at bounding box center [321, 206] width 186 height 9
type input "5"
click at [405, 289] on button "Export" at bounding box center [404, 293] width 19 height 9
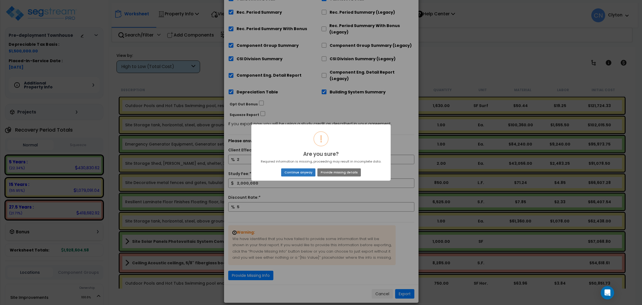
click at [304, 173] on button "Continue anyway" at bounding box center [298, 172] width 34 height 8
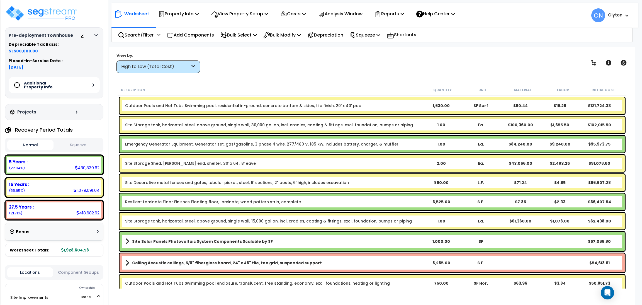
click at [309, 91] on div "Description" at bounding box center [271, 90] width 301 height 6
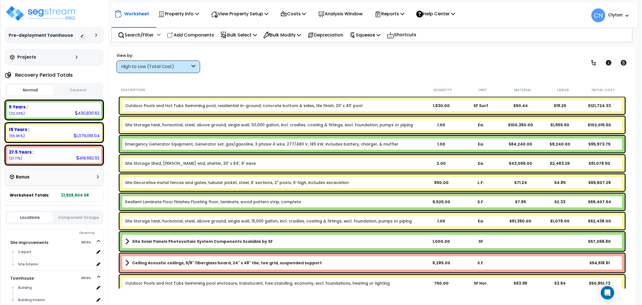
click at [360, 75] on div "Worksheet Property Info Property Setup Add Property Unit Template property Clon…" at bounding box center [372, 199] width 526 height 305
click at [387, 13] on p "Reports" at bounding box center [389, 14] width 30 height 8
click at [399, 24] on link "Get Report" at bounding box center [399, 26] width 55 height 11
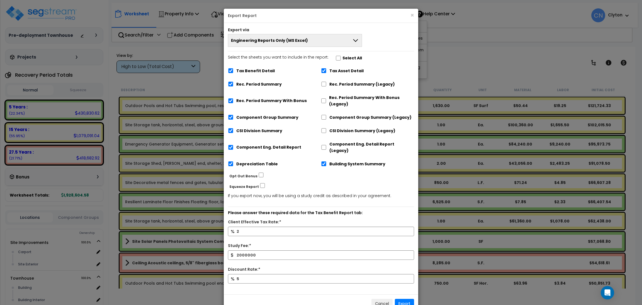
click at [389, 27] on div "Export via" at bounding box center [321, 30] width 194 height 7
click at [333, 38] on button "Engineering Reports Only (MS Excel)" at bounding box center [295, 40] width 134 height 13
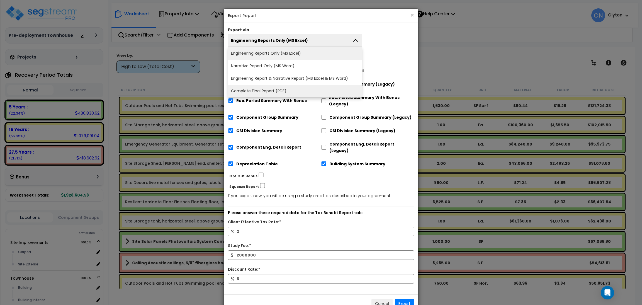
click at [296, 90] on li "Complete Final Report (PDF)" at bounding box center [294, 91] width 133 height 13
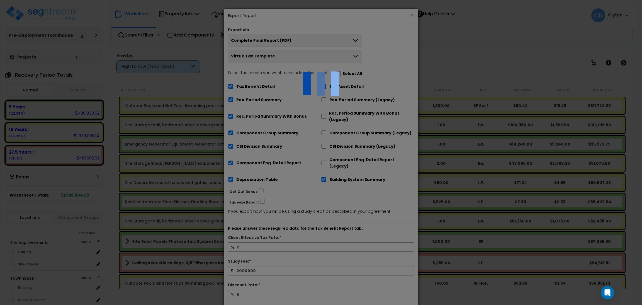
click at [389, 43] on div "Complete Final Report (PDF) Engineering Reports Only (MS Excel) Narrative Repor…" at bounding box center [321, 48] width 194 height 28
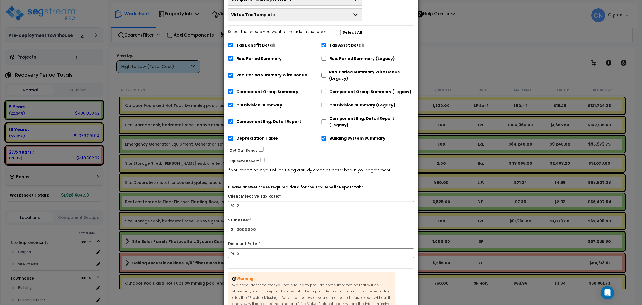
scroll to position [88, 0]
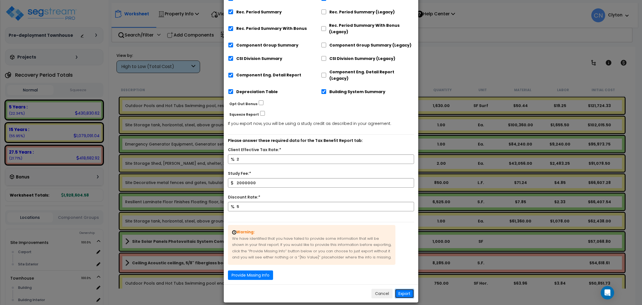
click at [401, 289] on button "Export" at bounding box center [404, 293] width 19 height 9
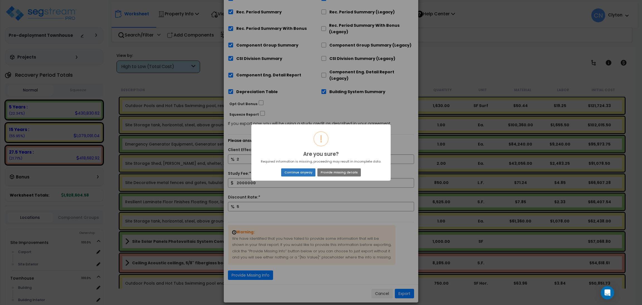
click at [309, 174] on button "Continue anyway" at bounding box center [298, 172] width 34 height 8
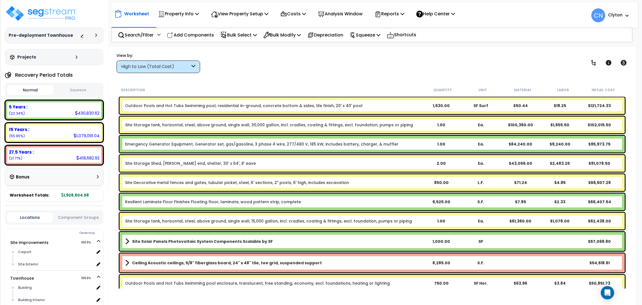
click at [328, 64] on div "View by: High to Low (Total Cost) High to Low (Total Cost)" at bounding box center [372, 62] width 515 height 21
click at [385, 54] on div "View by: High to Low (Total Cost) High to Low (Total Cost)" at bounding box center [372, 62] width 515 height 21
click at [399, 15] on p "Reports" at bounding box center [389, 14] width 30 height 8
click at [398, 24] on link "Get Report" at bounding box center [399, 26] width 55 height 11
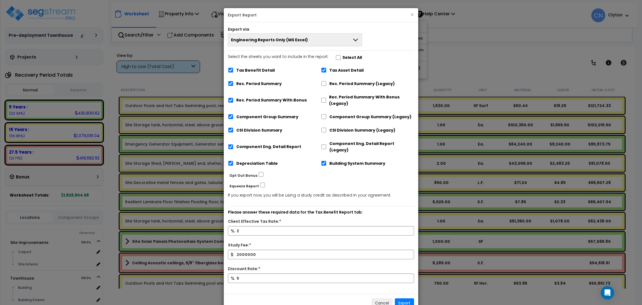
scroll to position [0, 0]
drag, startPoint x: 389, startPoint y: 189, endPoint x: 386, endPoint y: 217, distance: 27.8
click at [389, 193] on p "If you export now, you will be using a study credit as described in your agreem…" at bounding box center [321, 196] width 186 height 7
click at [380, 299] on button "Cancel" at bounding box center [381, 303] width 21 height 9
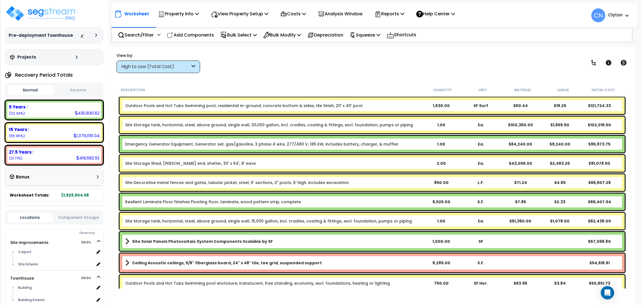
click at [419, 69] on div "View by: High to Low (Total Cost) High to Low (Total Cost)" at bounding box center [372, 62] width 515 height 21
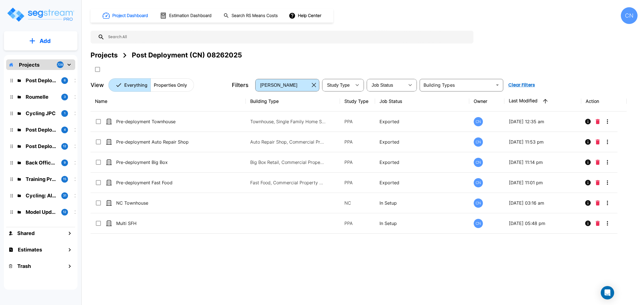
drag, startPoint x: 555, startPoint y: 72, endPoint x: 640, endPoint y: 38, distance: 92.2
click at [555, 72] on div "Projects Post Deployment (CN) 08262025" at bounding box center [364, 62] width 547 height 24
click at [571, 73] on div "Projects Post Deployment (CN) 08262025" at bounding box center [364, 62] width 547 height 24
